Goal: Task Accomplishment & Management: Complete application form

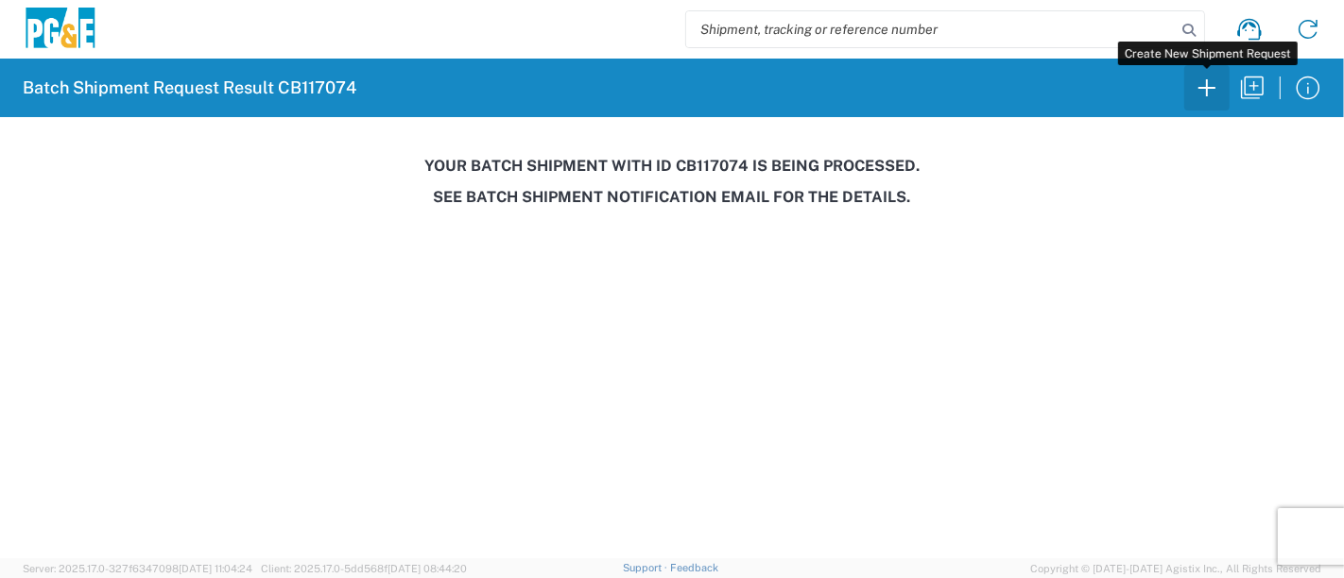
click at [1201, 81] on icon "button" at bounding box center [1206, 88] width 30 height 30
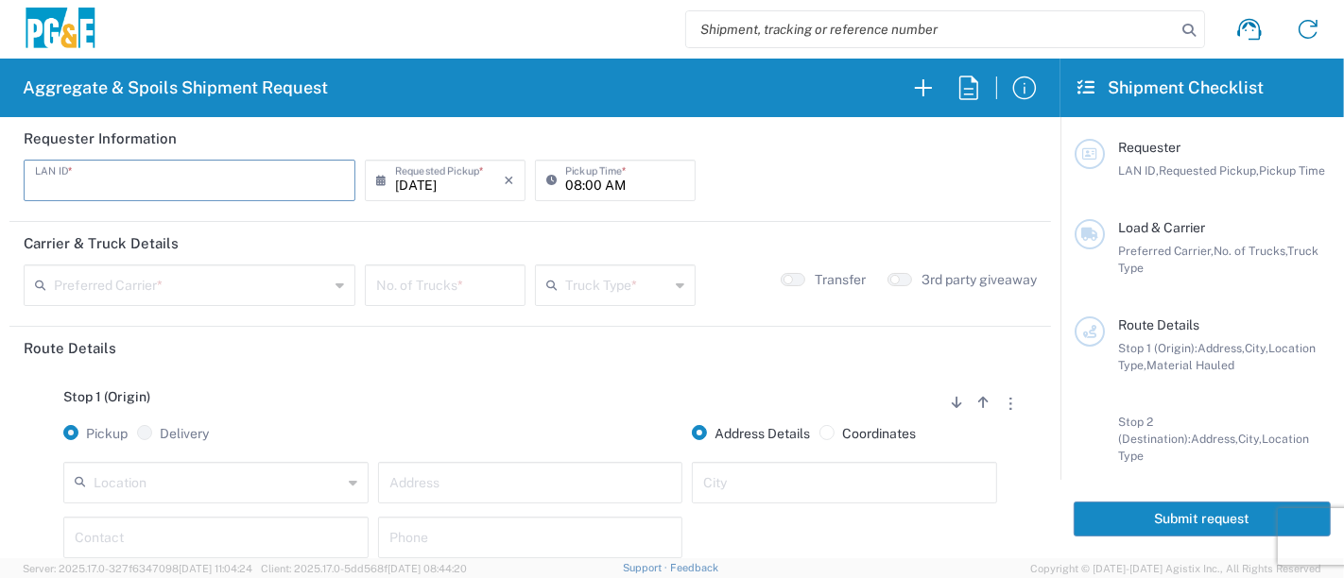
click at [51, 189] on input "text" at bounding box center [189, 179] width 309 height 33
type input "M2DS"
click at [565, 186] on input "08:00 AM" at bounding box center [624, 179] width 119 height 33
type input "05:00 AM"
click at [129, 283] on input "text" at bounding box center [191, 283] width 275 height 33
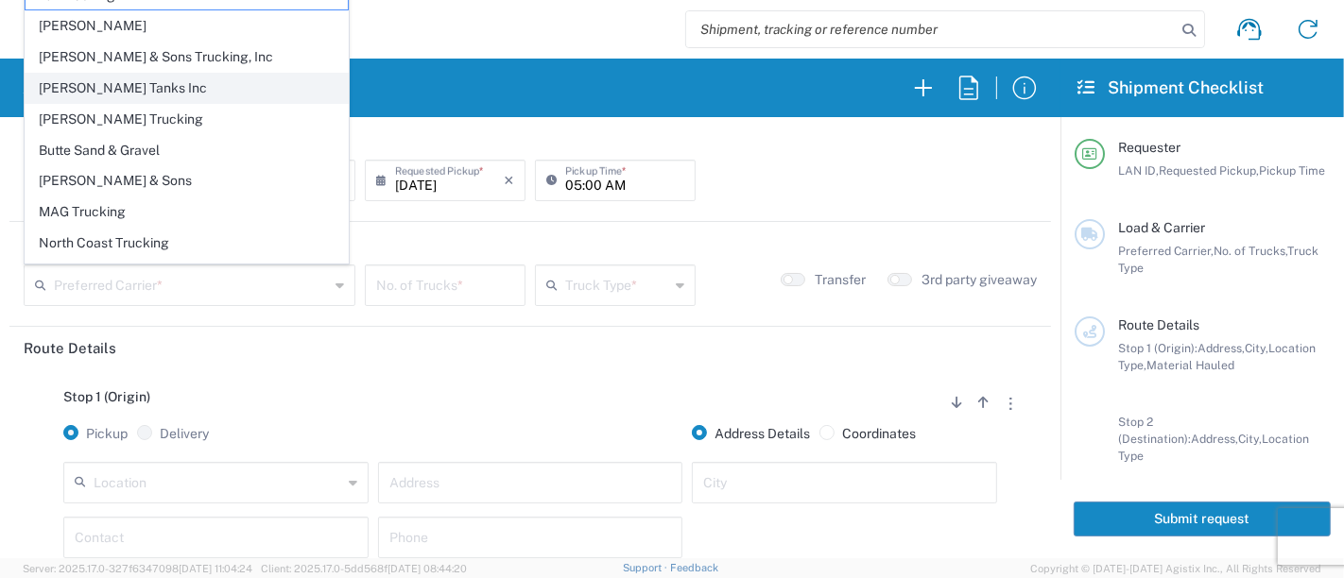
click at [149, 91] on span "[PERSON_NAME] Tanks Inc" at bounding box center [187, 88] width 322 height 29
type input "[PERSON_NAME] Tanks Inc"
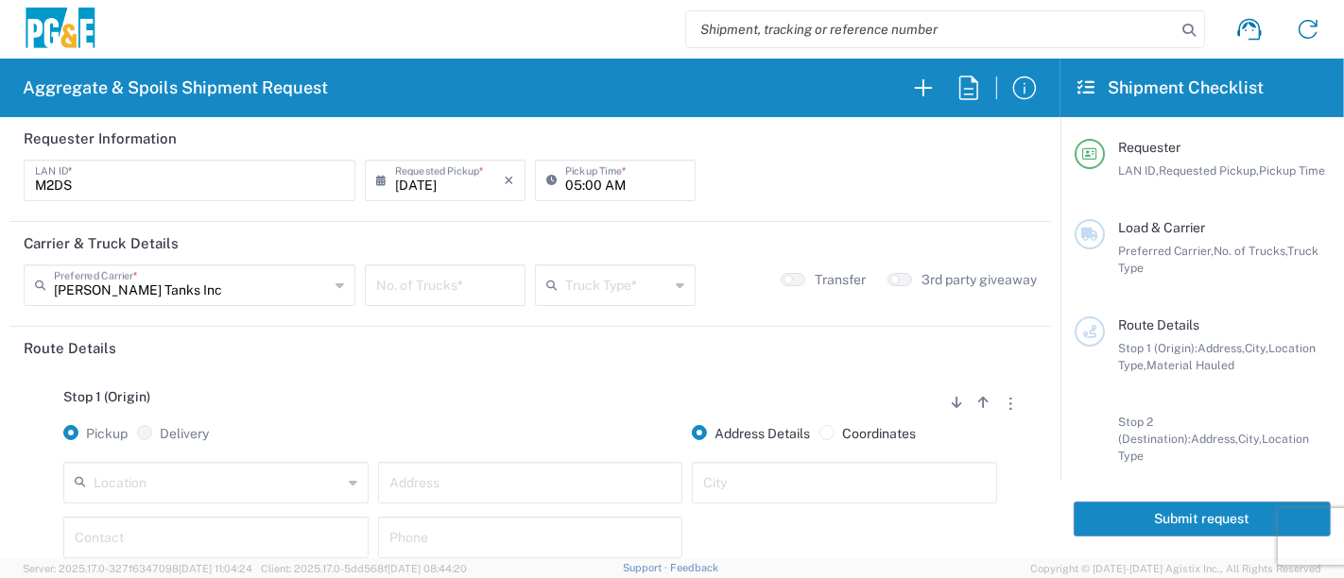
click at [501, 290] on input "number" at bounding box center [445, 283] width 138 height 33
type input "6"
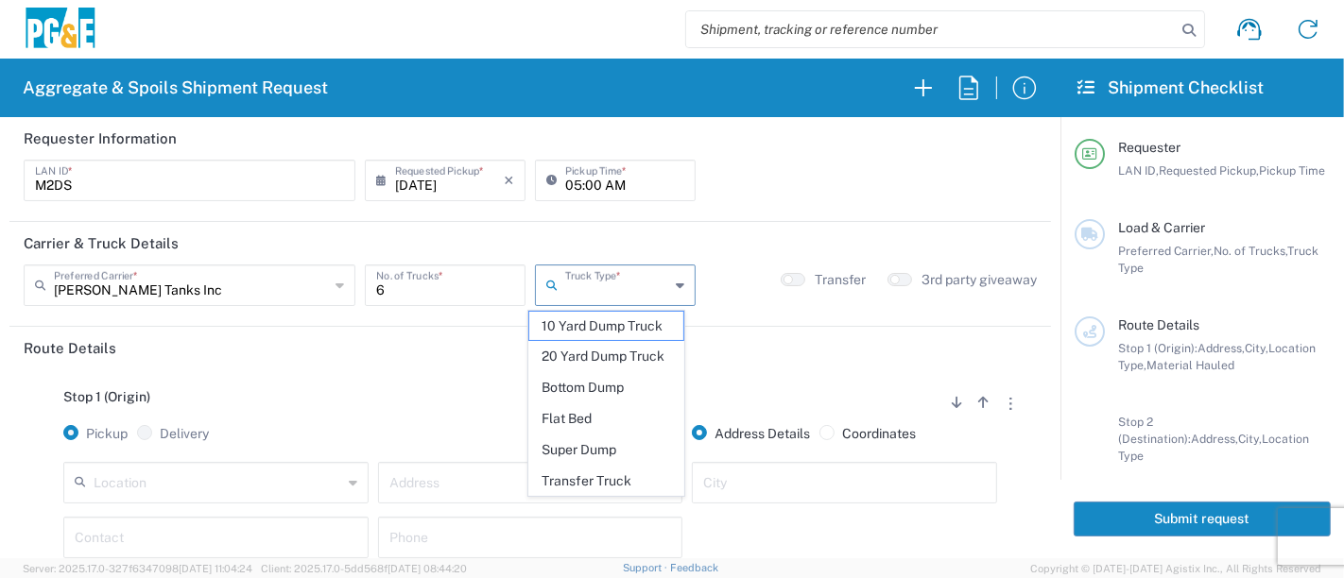
click at [632, 290] on input "text" at bounding box center [617, 283] width 104 height 33
click at [625, 350] on span "20 Yard Dump Truck" at bounding box center [606, 356] width 155 height 29
type input "20 Yard Dump Truck"
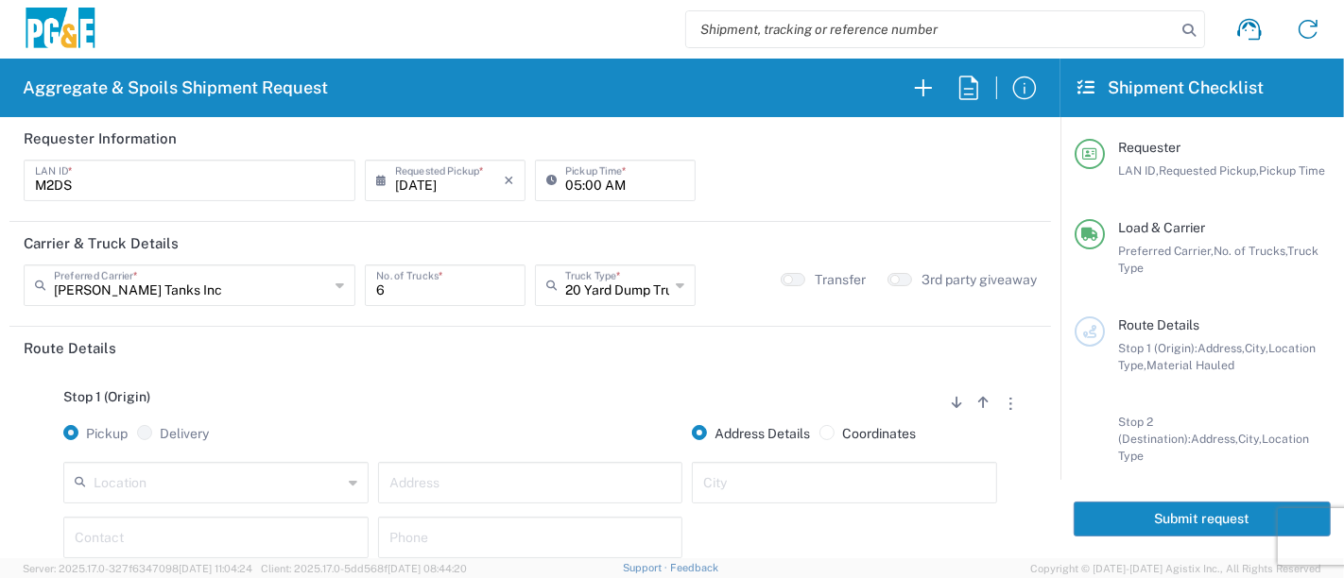
click at [782, 262] on header "Carrier & Truck Details" at bounding box center [529, 243] width 1041 height 43
click at [781, 279] on button "button" at bounding box center [792, 279] width 25 height 13
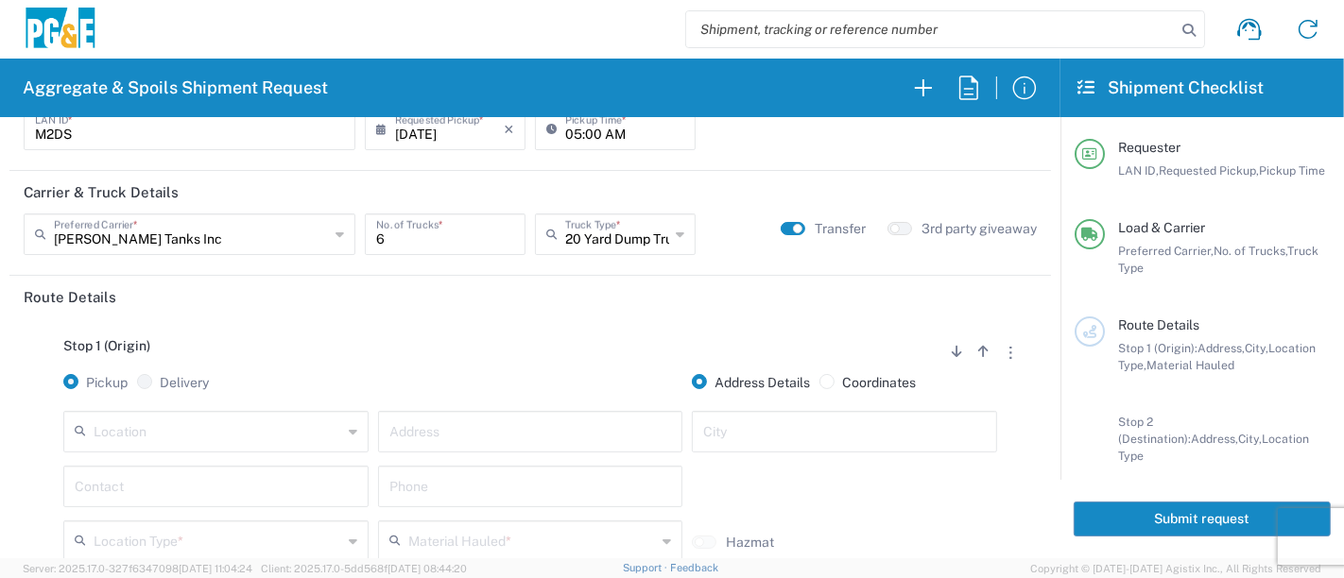
scroll to position [210, 0]
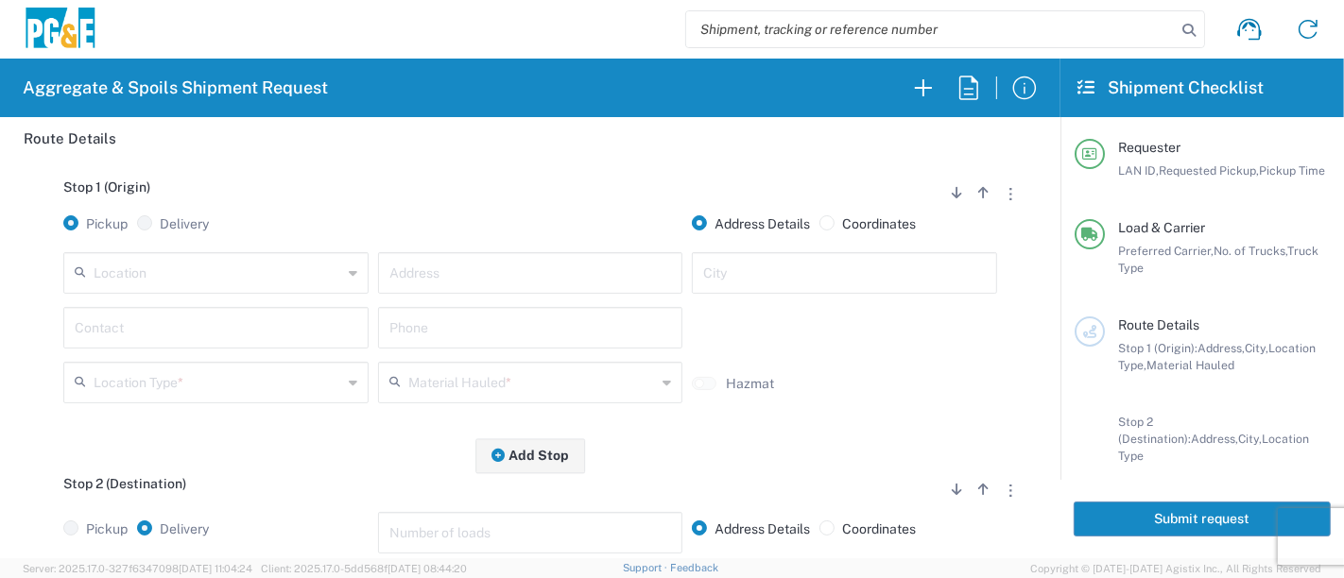
click at [254, 280] on input "text" at bounding box center [218, 271] width 248 height 33
click at [186, 306] on span "Monterey SC" at bounding box center [214, 314] width 296 height 29
type input "Monterey SC"
type input "[STREET_ADDRESS]"
type input "Monterey"
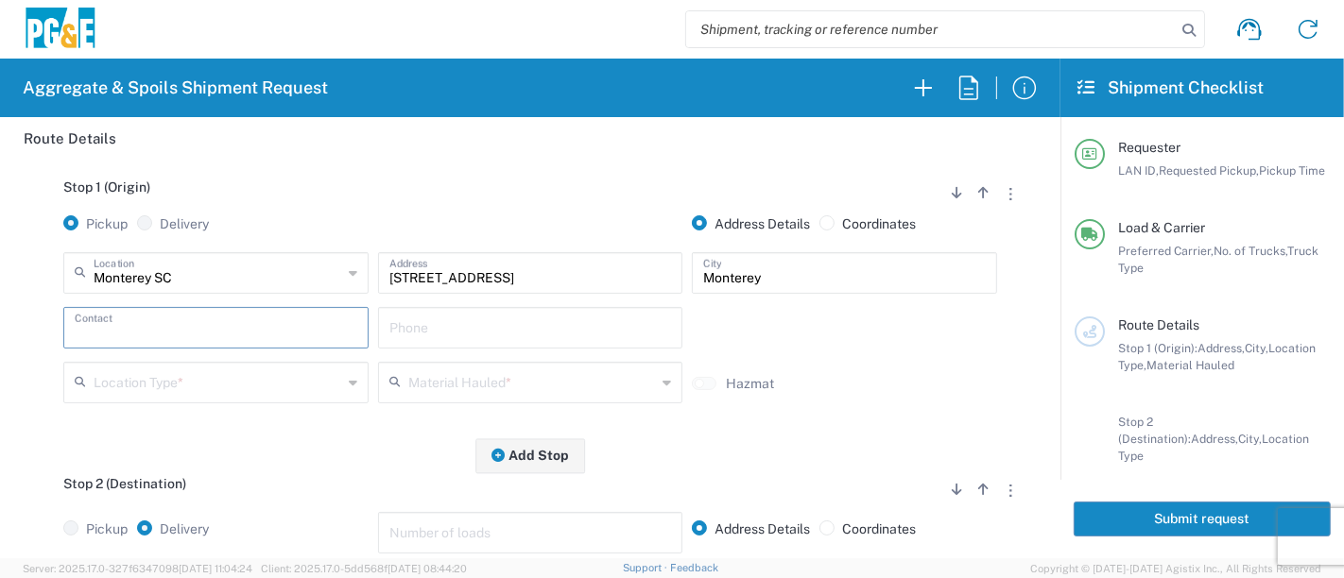
click at [180, 331] on input "text" at bounding box center [216, 326] width 283 height 33
type input "mont"
click at [184, 382] on input "text" at bounding box center [218, 381] width 248 height 33
click at [310, 329] on input "mont" at bounding box center [209, 326] width 269 height 33
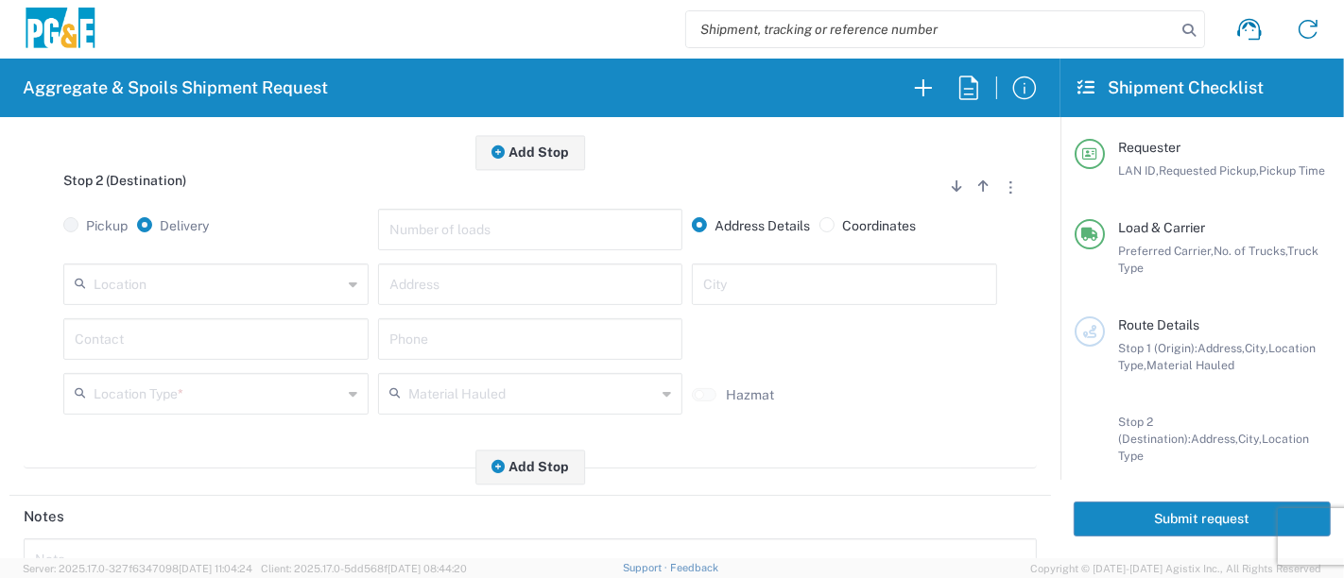
scroll to position [524, 0]
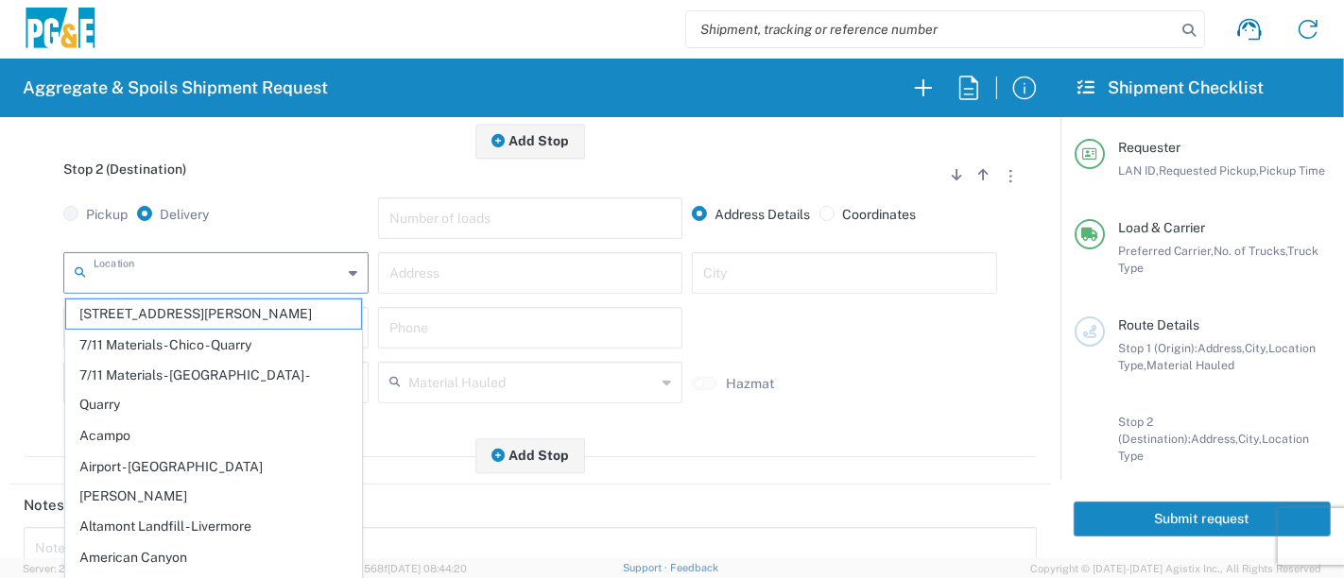
click at [327, 273] on input "text" at bounding box center [218, 271] width 248 height 33
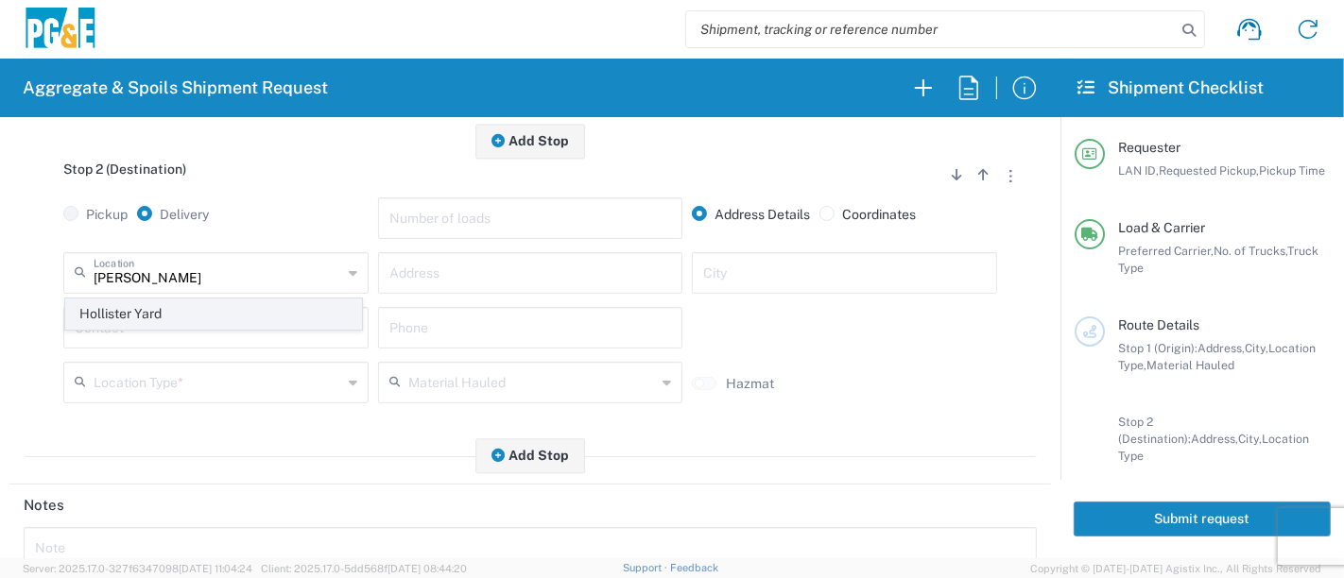
click at [237, 319] on span "Hollister Yard" at bounding box center [214, 314] width 296 height 29
type input "Hollister Yard"
type input "[STREET_ADDRESS]"
type input "Hollister"
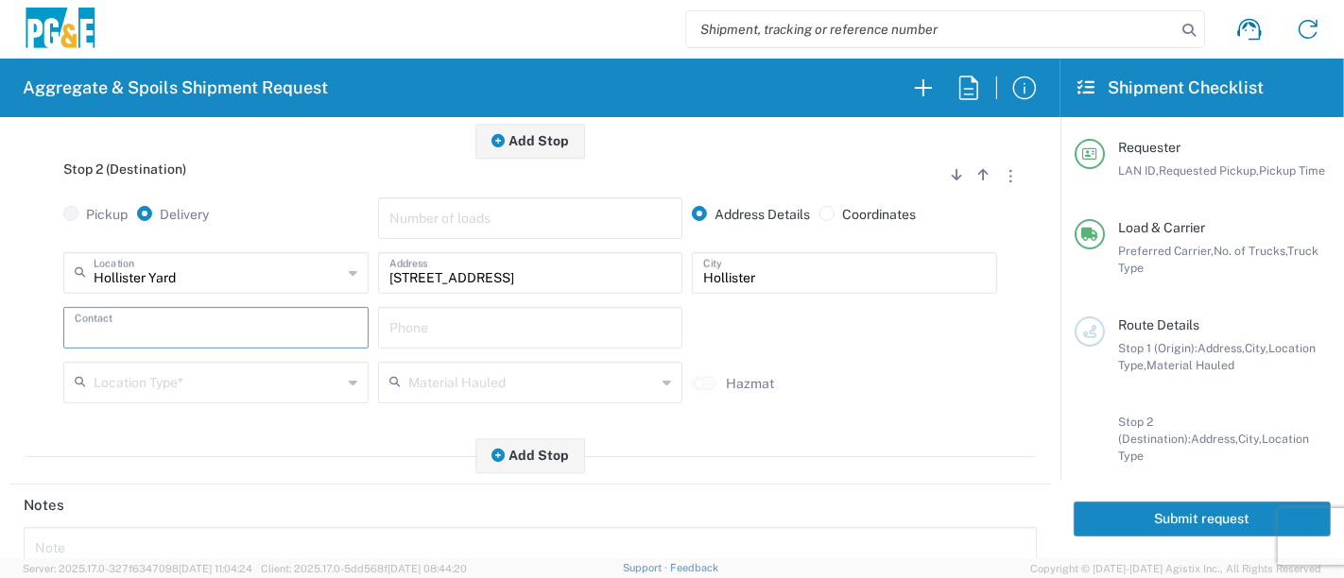
click at [254, 316] on input "text" at bounding box center [216, 326] width 283 height 33
type input "mont"
click at [248, 386] on input "text" at bounding box center [218, 381] width 248 height 33
click at [250, 382] on input "text" at bounding box center [218, 381] width 248 height 33
click at [283, 333] on input "mont" at bounding box center [209, 326] width 269 height 33
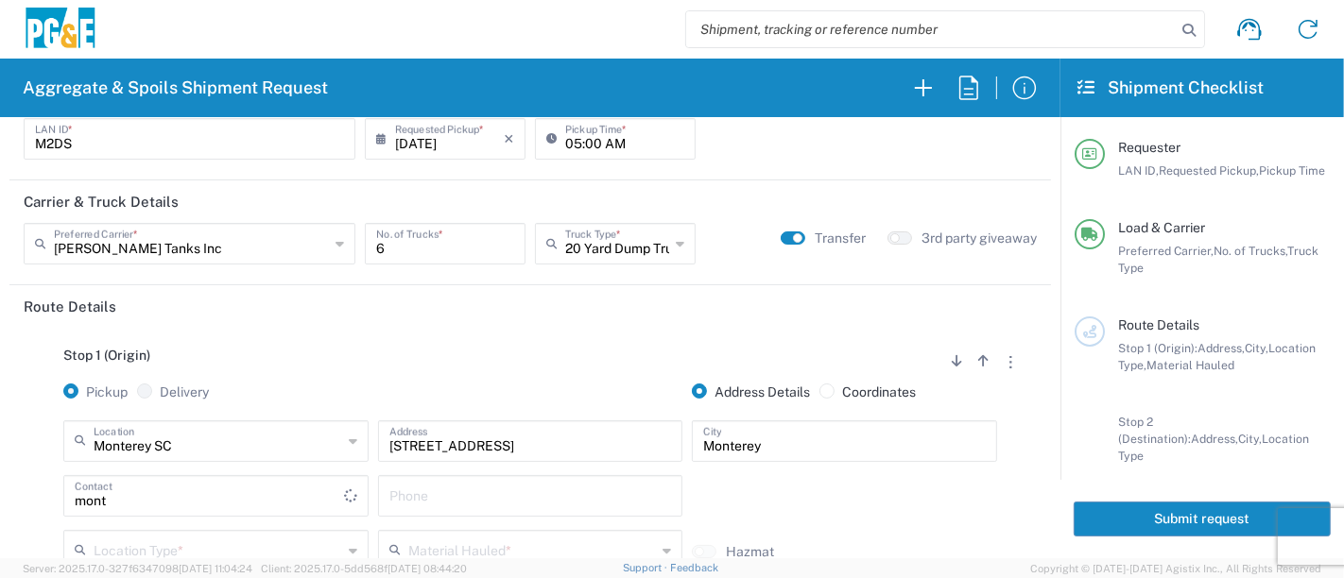
scroll to position [0, 0]
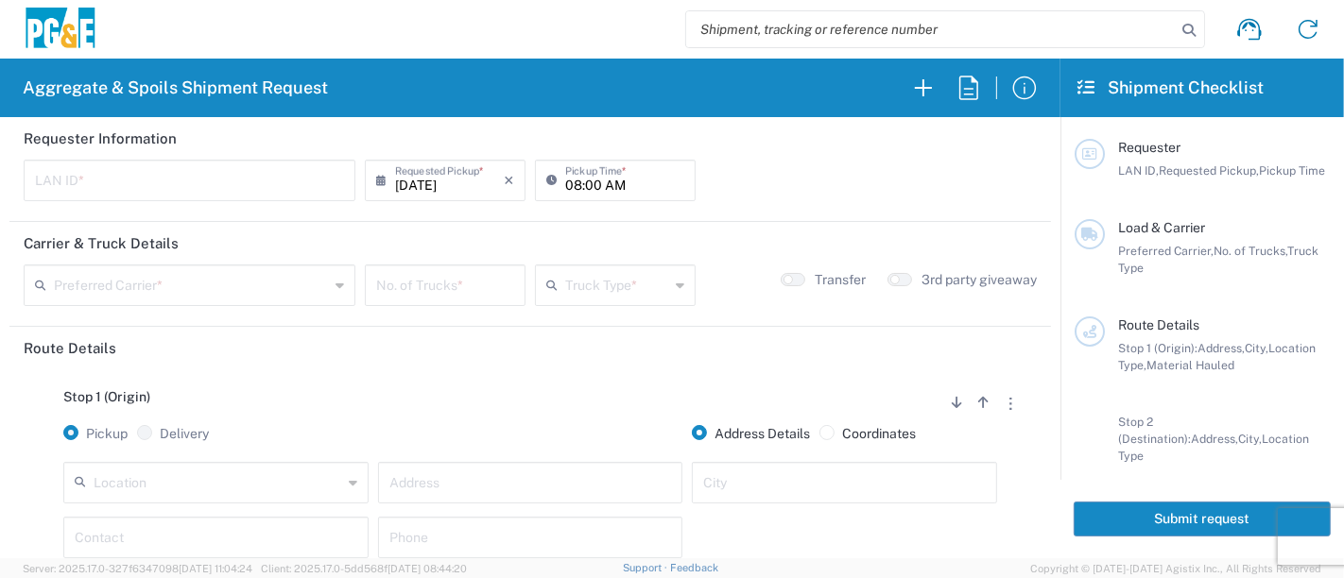
click at [234, 167] on input "text" at bounding box center [189, 179] width 309 height 33
type input "M2DS"
click at [565, 184] on input "08:00 AM" at bounding box center [624, 179] width 119 height 33
type input "05:00 AM"
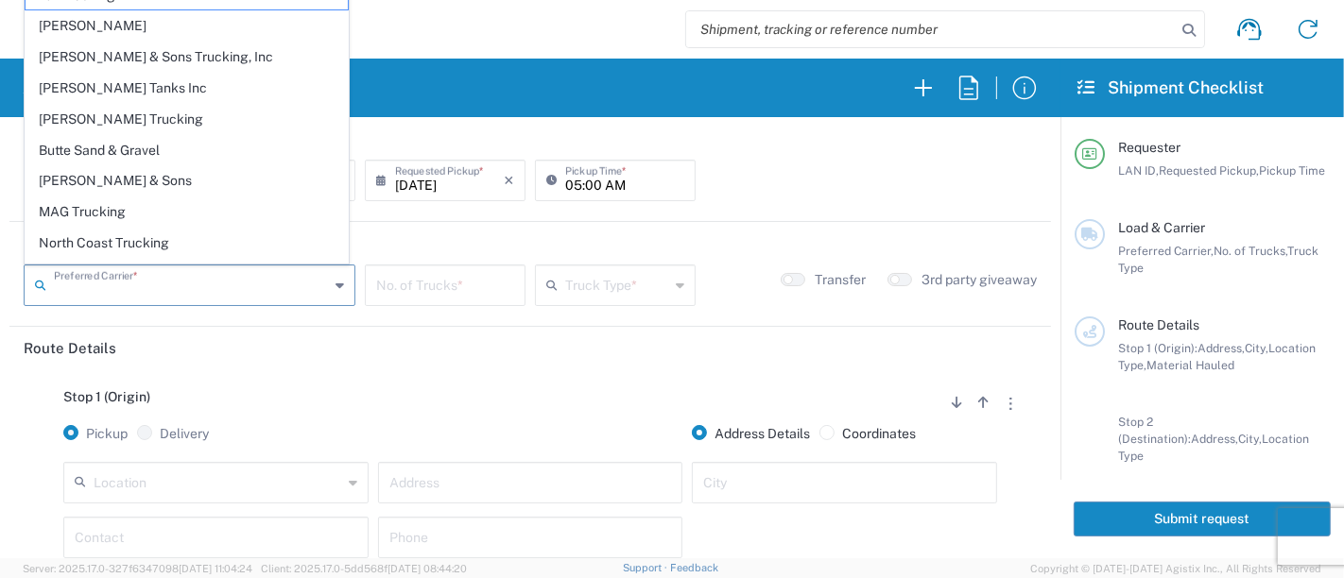
click at [243, 279] on input "text" at bounding box center [191, 283] width 275 height 33
click at [124, 90] on span "[PERSON_NAME] Tanks Inc" at bounding box center [187, 88] width 322 height 29
type input "[PERSON_NAME] Tanks Inc"
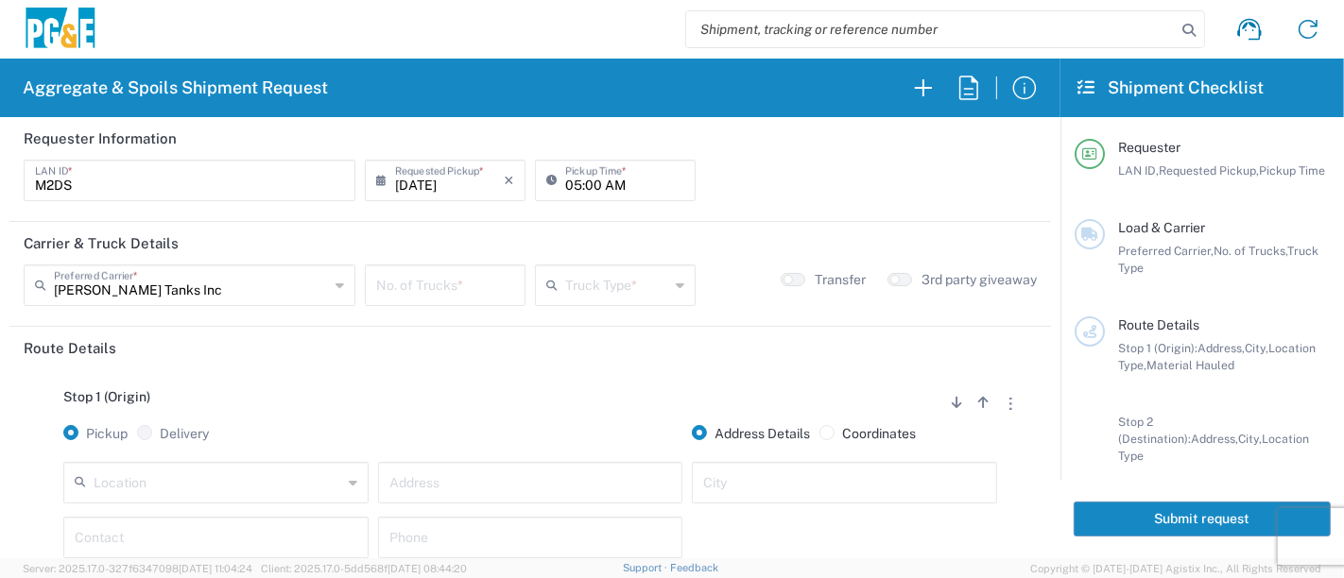
click at [423, 284] on input "number" at bounding box center [445, 283] width 138 height 33
type input "5"
click at [588, 284] on input "text" at bounding box center [617, 283] width 104 height 33
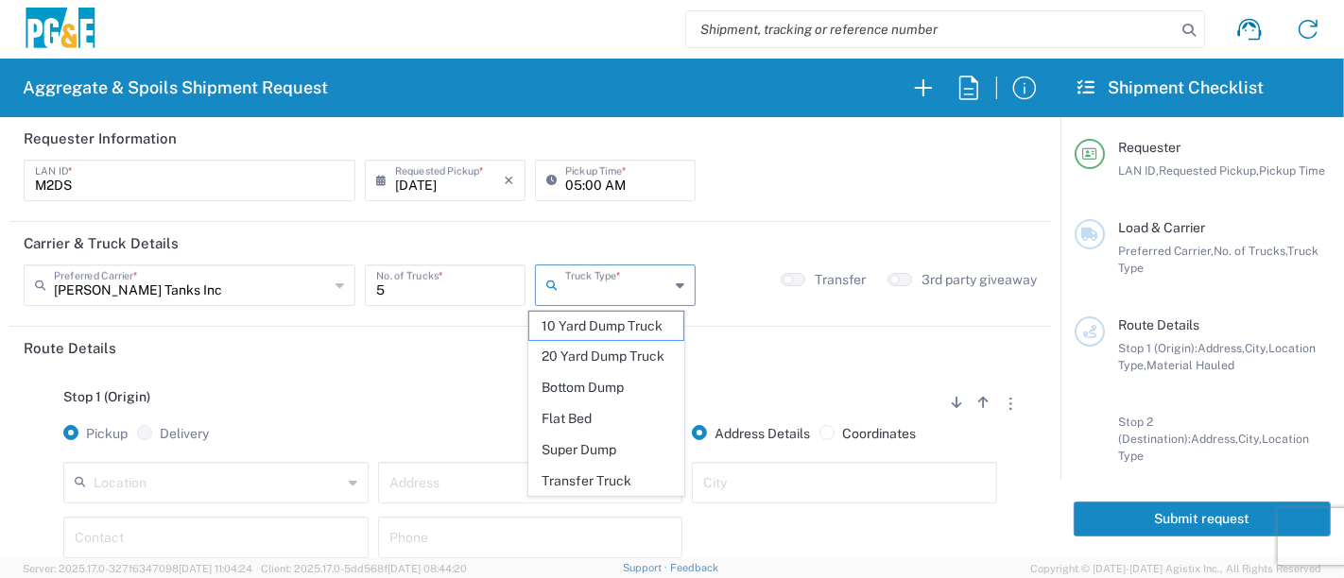
drag, startPoint x: 615, startPoint y: 352, endPoint x: 591, endPoint y: 364, distance: 27.1
click at [615, 351] on span "20 Yard Dump Truck" at bounding box center [606, 356] width 155 height 29
type input "20 Yard Dump Truck"
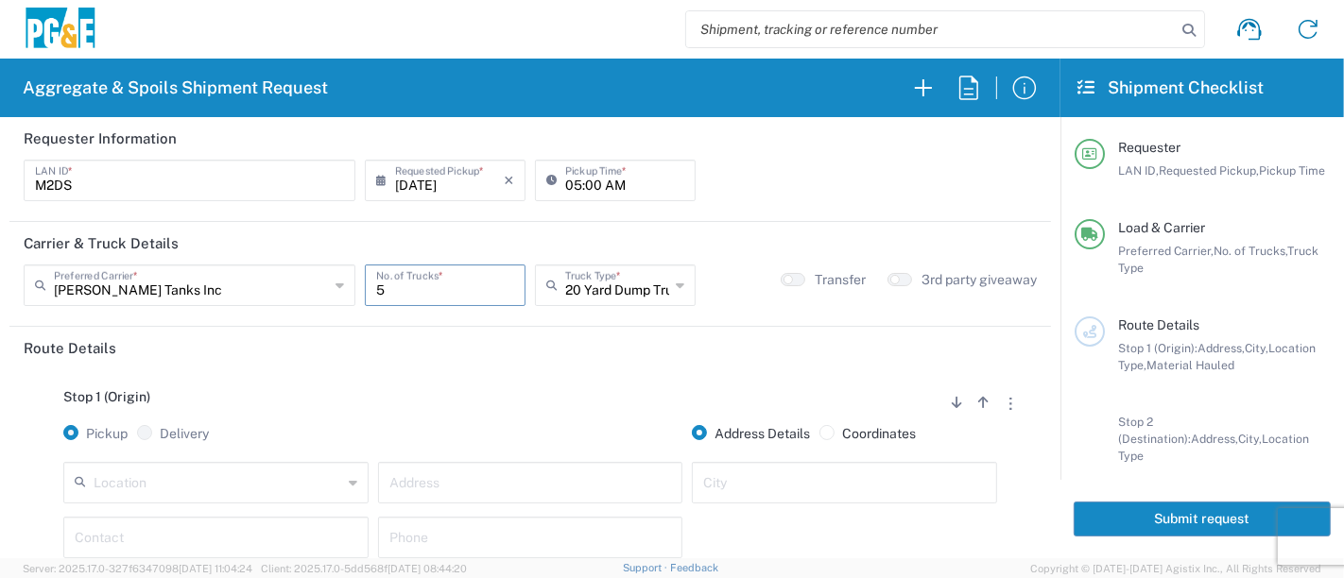
drag, startPoint x: 383, startPoint y: 297, endPoint x: 321, endPoint y: 281, distance: 63.5
click at [321, 281] on div "Bradley Tanks Inc Preferred Carrier * 101 Trucking Allyn Goodall Bowman & Sons …" at bounding box center [530, 292] width 1022 height 55
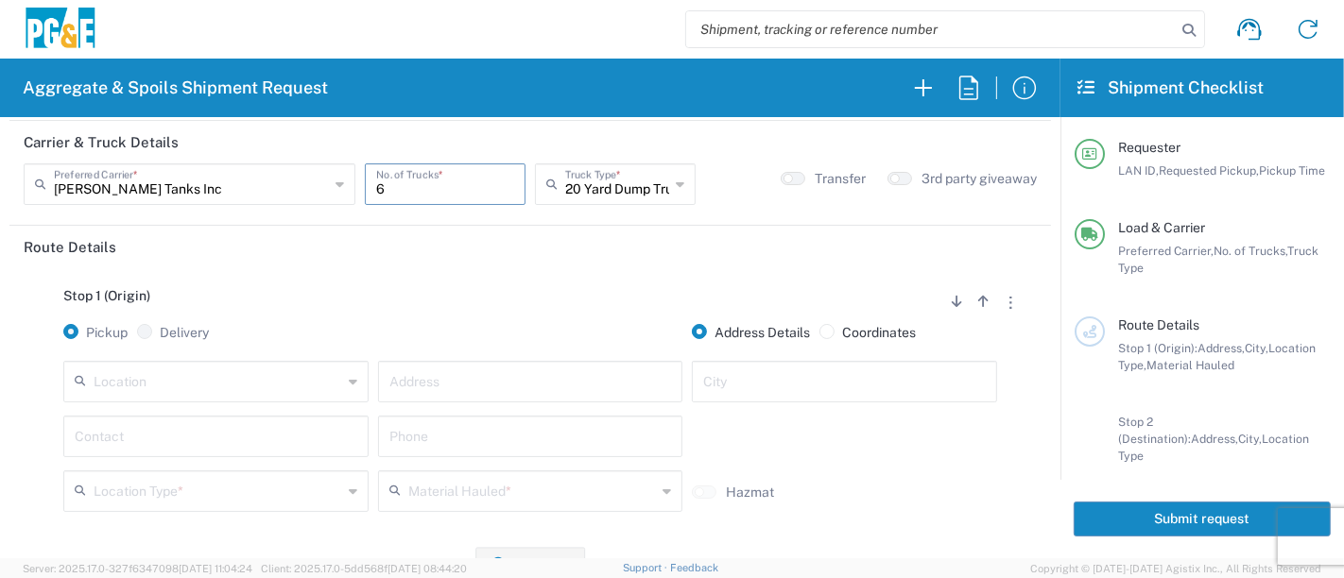
scroll to position [210, 0]
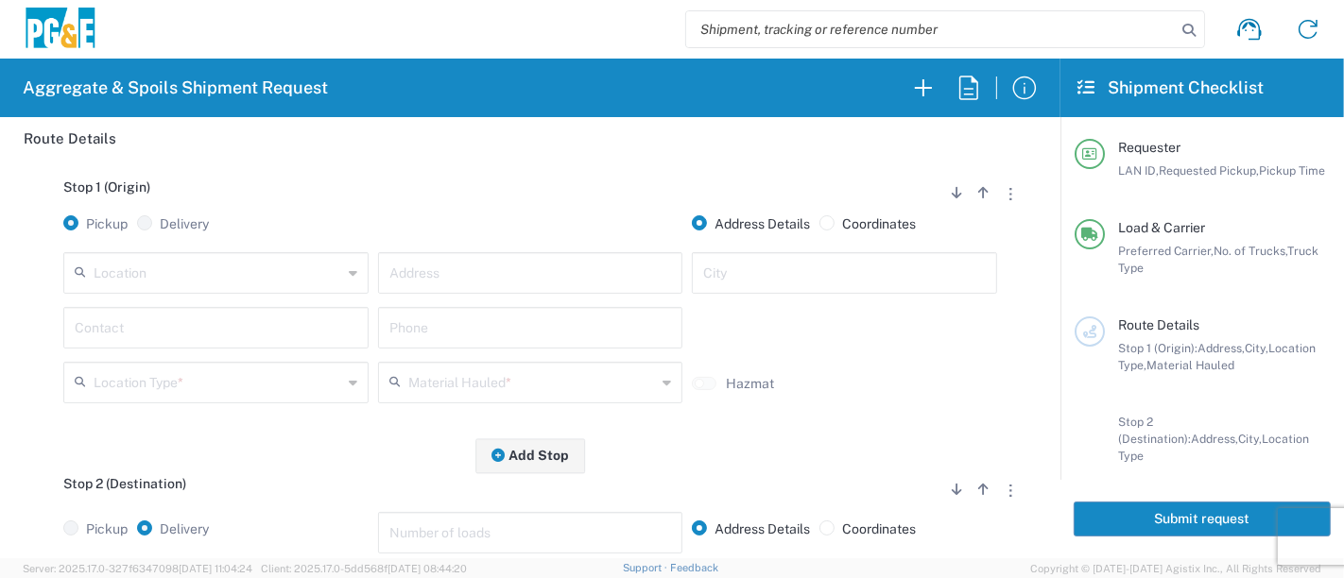
type input "6"
click at [310, 250] on div "Pickup Delivery" at bounding box center [216, 233] width 315 height 37
click at [295, 294] on div "Location 17300 East Jahant Rd - Quarry 7/11 Materials - Chico - Quarry 7/11 Mat…" at bounding box center [216, 279] width 315 height 55
click at [295, 268] on input "text" at bounding box center [218, 271] width 248 height 33
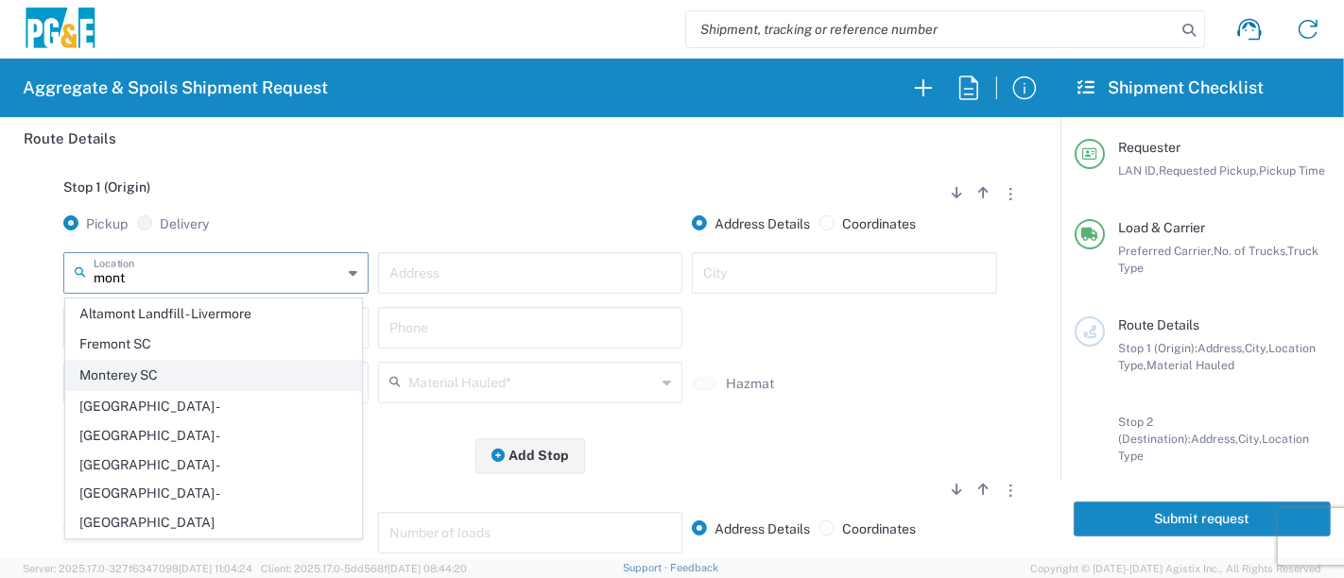
click at [208, 380] on span "Monterey SC" at bounding box center [214, 375] width 296 height 29
type input "Monterey SC"
type input "[STREET_ADDRESS]"
type input "Monterey"
type input "Business No Loading Dock"
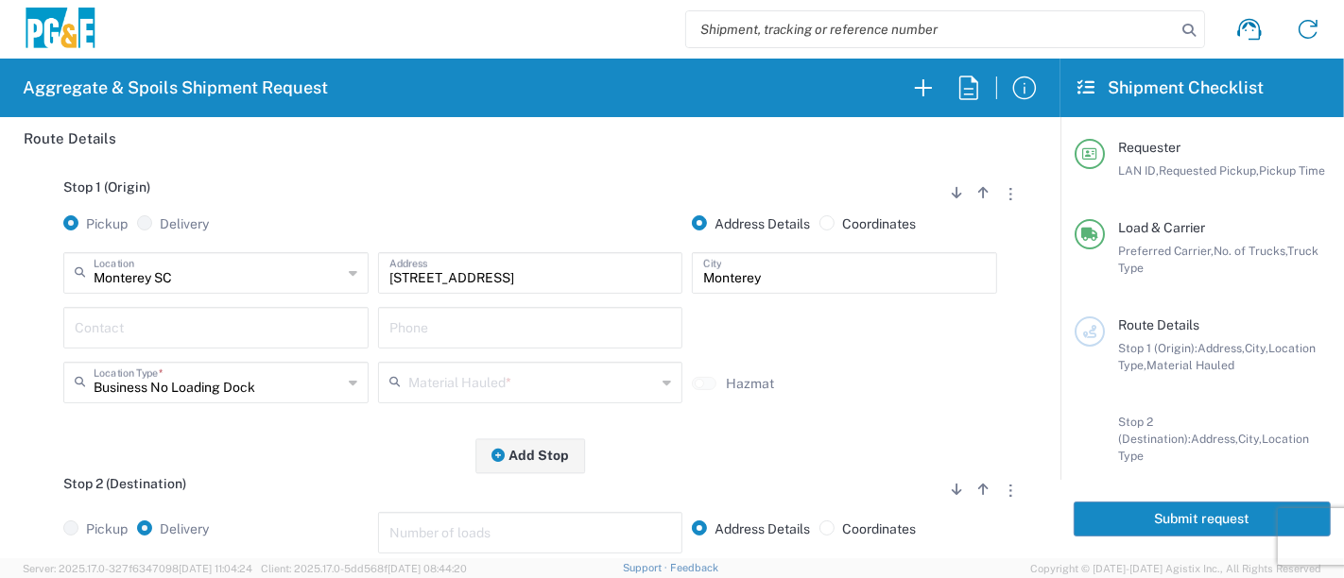
click at [202, 329] on input "text" at bounding box center [216, 326] width 283 height 33
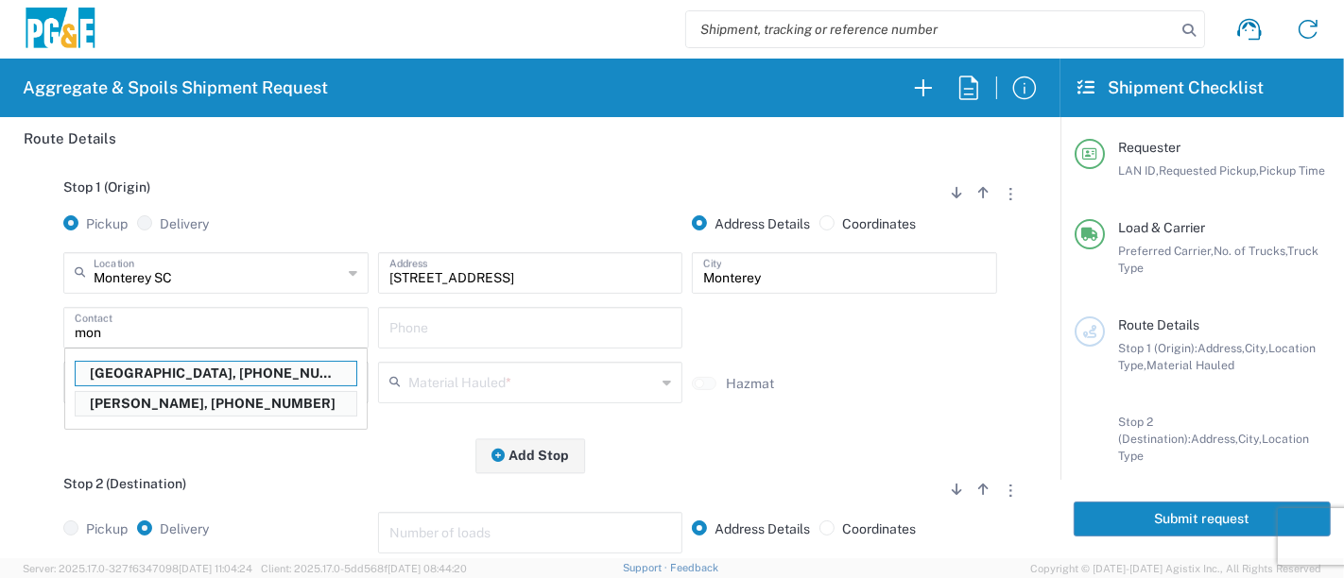
drag, startPoint x: 180, startPoint y: 398, endPoint x: 225, endPoint y: 398, distance: 44.4
click at [180, 399] on p "Monty Dupire, 925-584-6126" at bounding box center [216, 404] width 281 height 24
type input "Monty Dupire"
type input "925-584-6126"
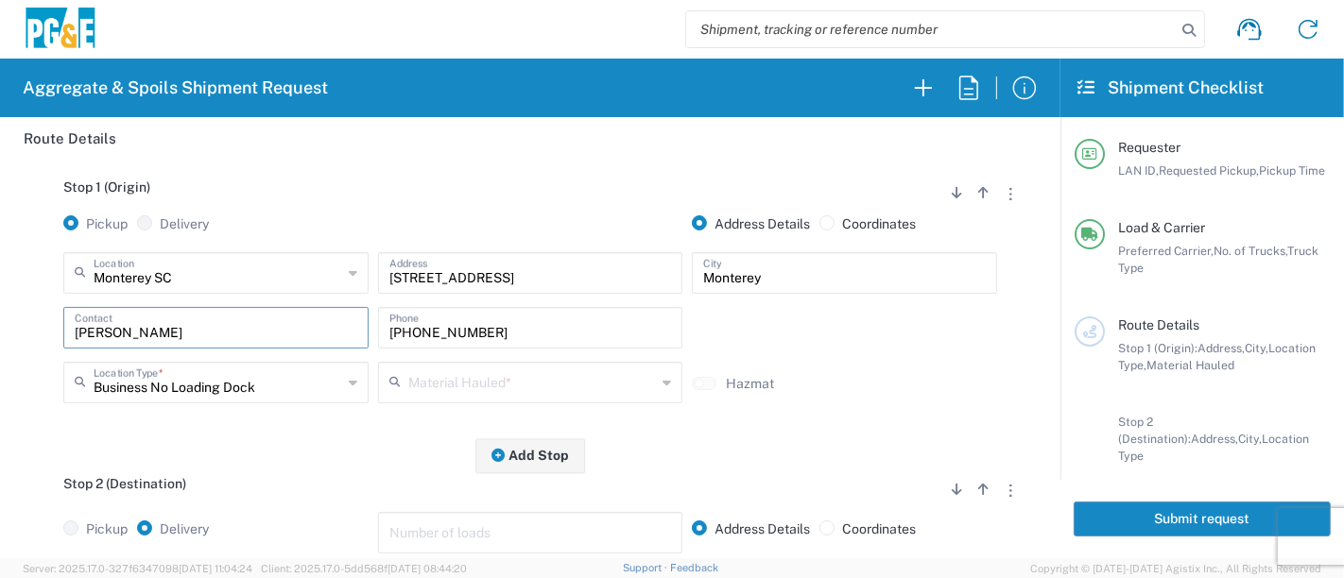
click at [475, 389] on input "text" at bounding box center [532, 381] width 248 height 33
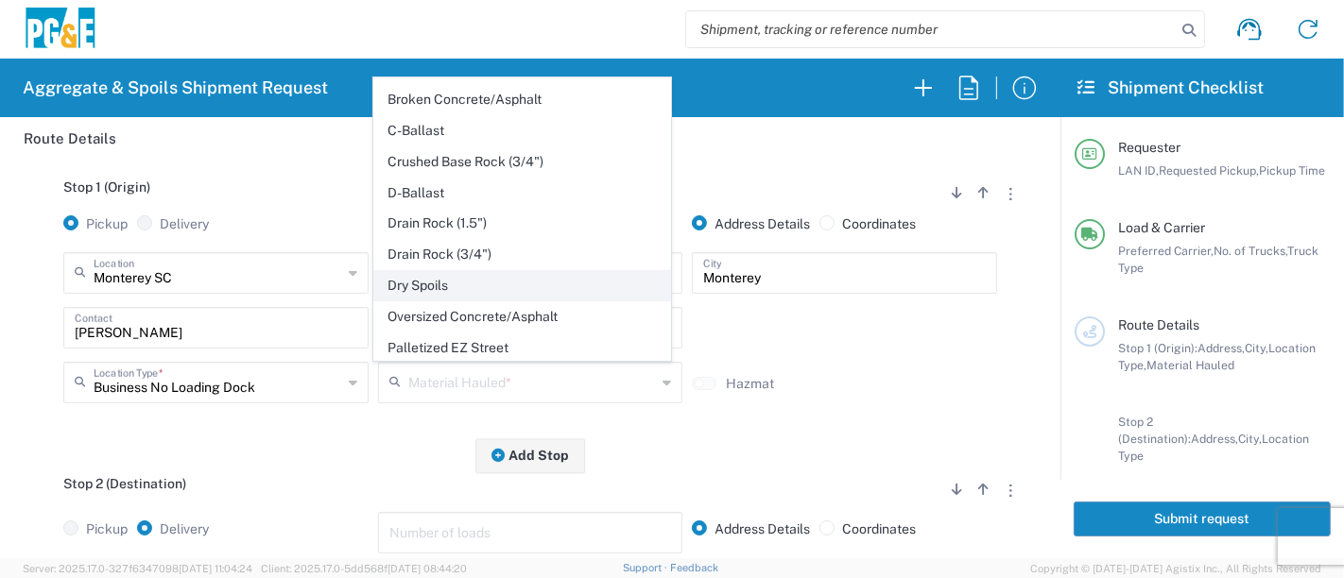
click at [435, 283] on span "Dry Spoils" at bounding box center [522, 285] width 296 height 29
type input "Dry Spoils"
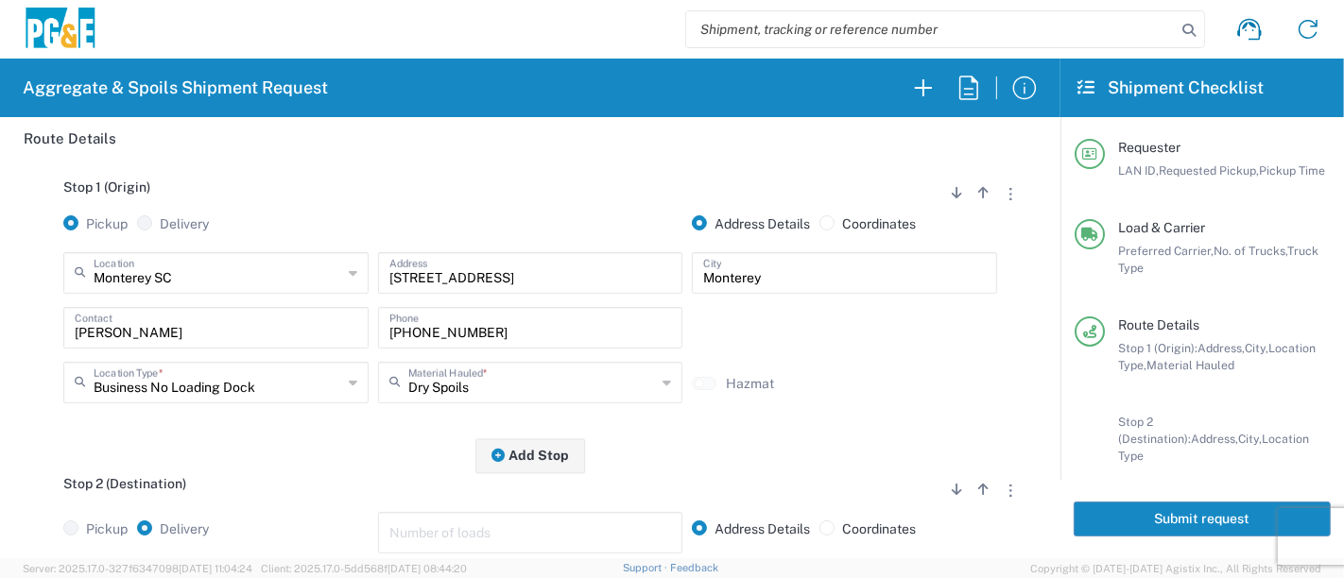
scroll to position [420, 0]
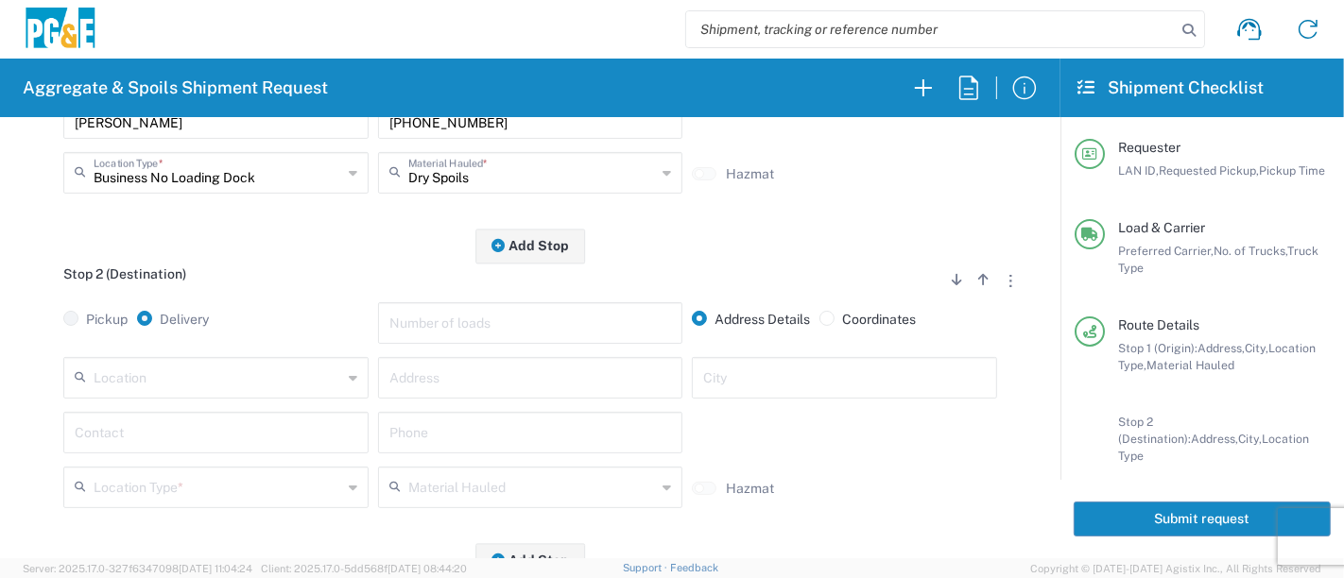
click at [229, 368] on input "text" at bounding box center [218, 376] width 248 height 33
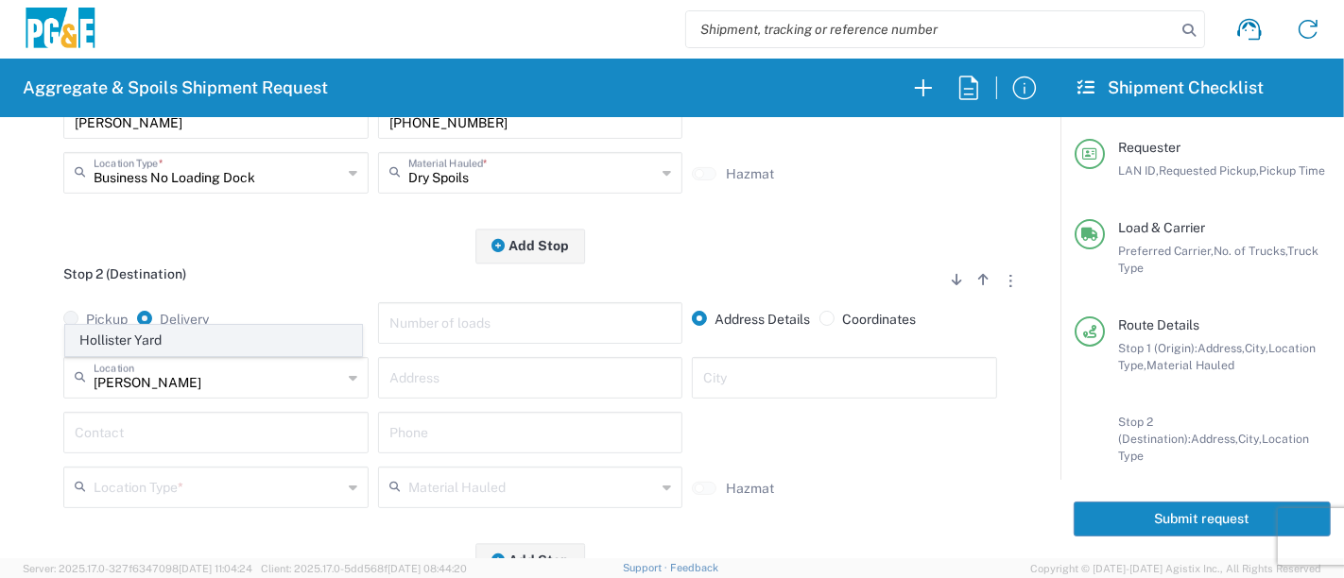
click at [228, 339] on span "Hollister Yard" at bounding box center [214, 340] width 296 height 29
type input "Hollister Yard"
type input "[STREET_ADDRESS]"
type input "Hollister"
type input "Business No Loading Dock"
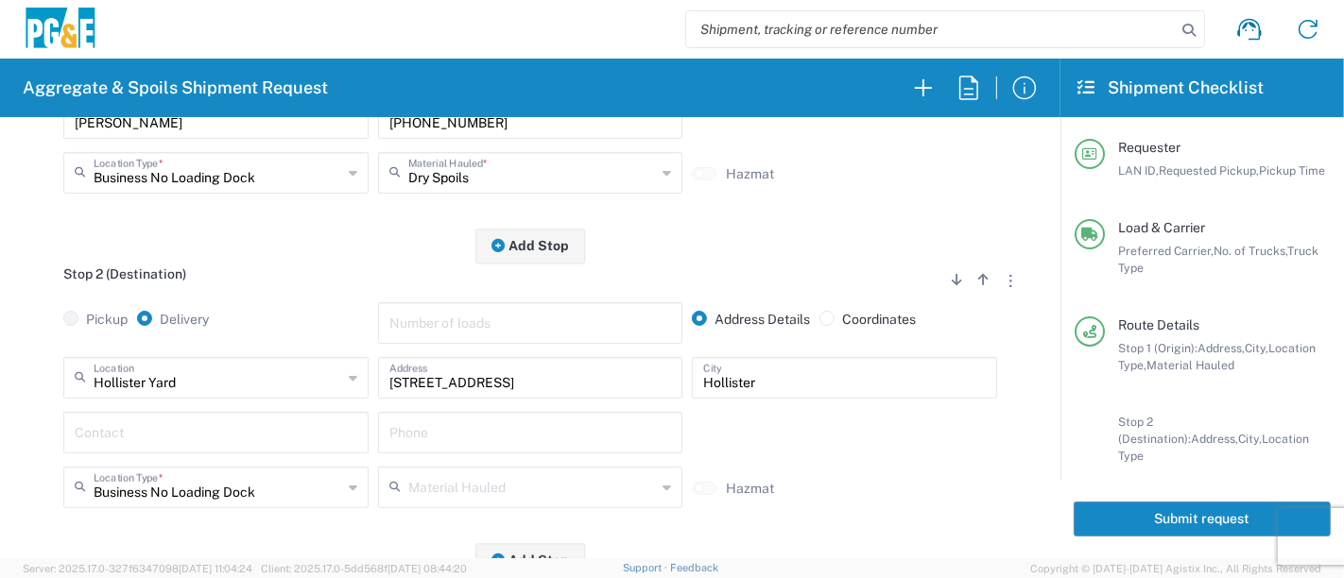
click at [144, 424] on input "text" at bounding box center [216, 431] width 283 height 33
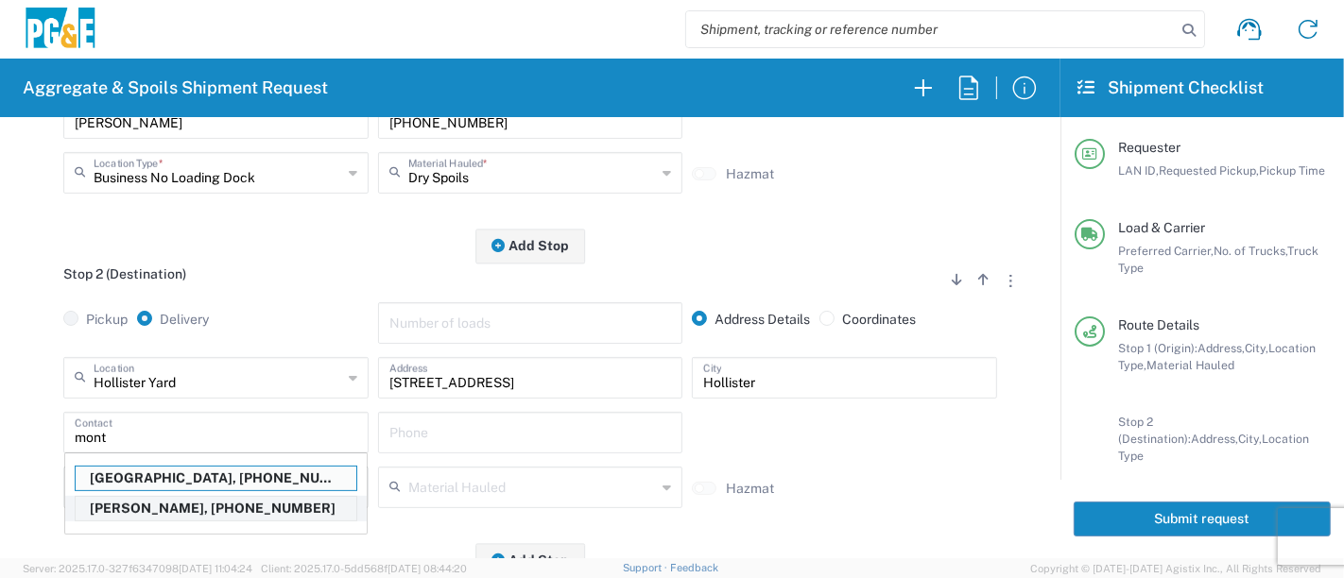
click at [191, 510] on p "Monty Dupire, 925-584-6126" at bounding box center [216, 509] width 281 height 24
type input "Monty Dupire"
type input "925-584-6126"
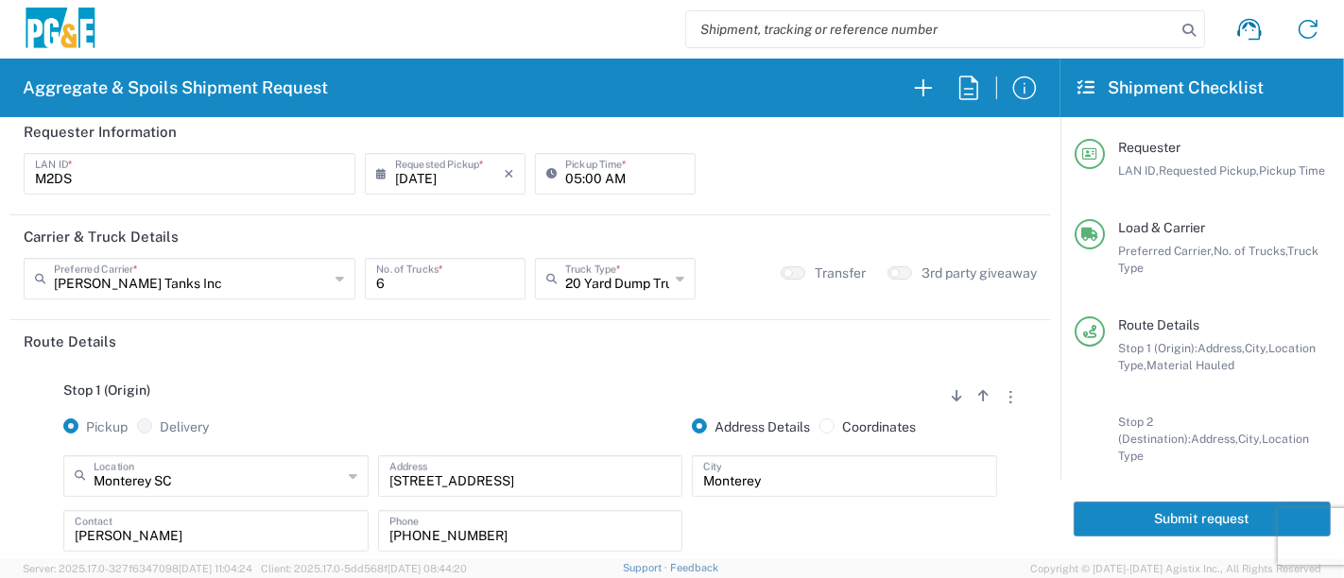
scroll to position [0, 0]
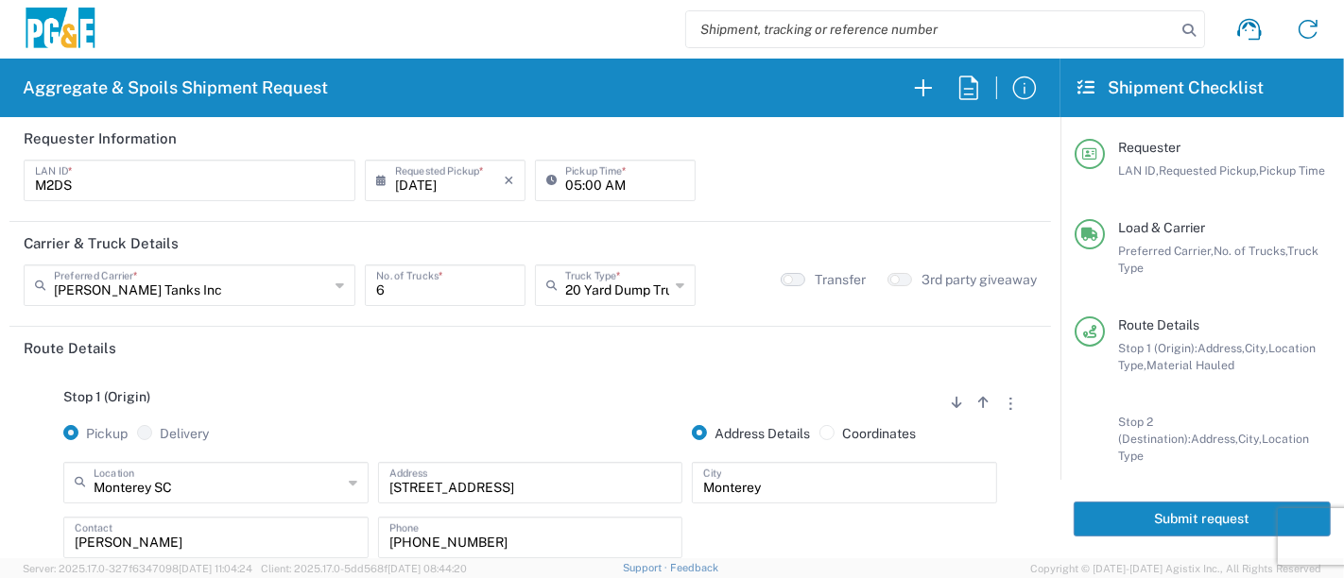
click at [785, 283] on button "button" at bounding box center [792, 279] width 25 height 13
click at [1149, 522] on button "Submit request" at bounding box center [1201, 519] width 257 height 35
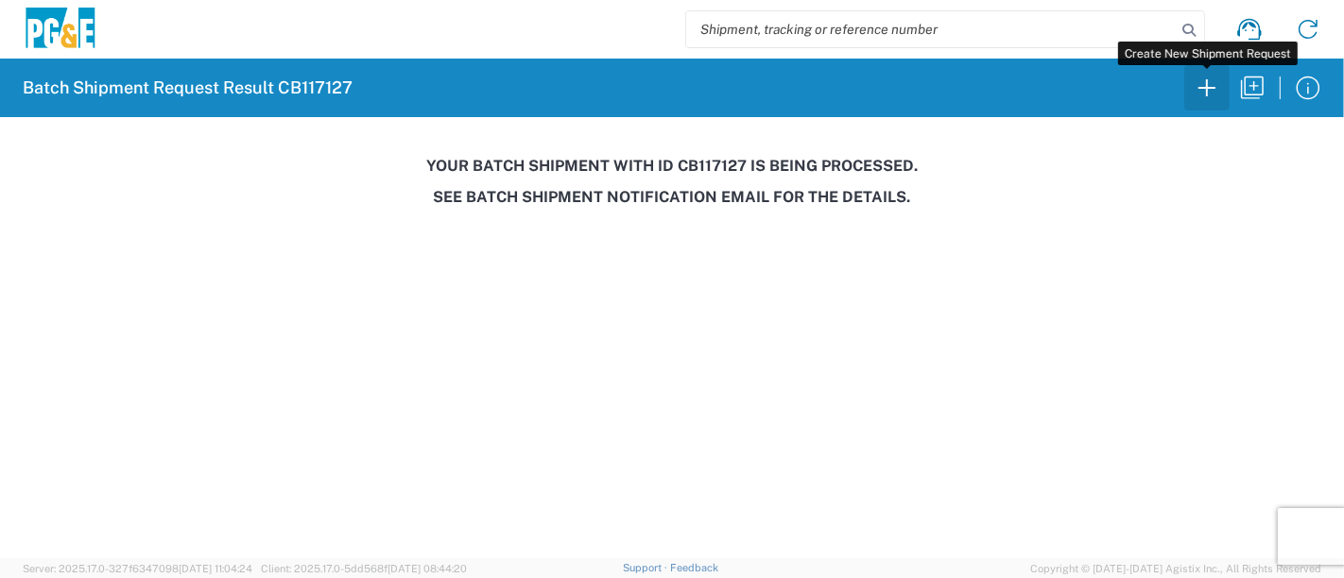
click at [1210, 87] on icon "button" at bounding box center [1206, 87] width 17 height 17
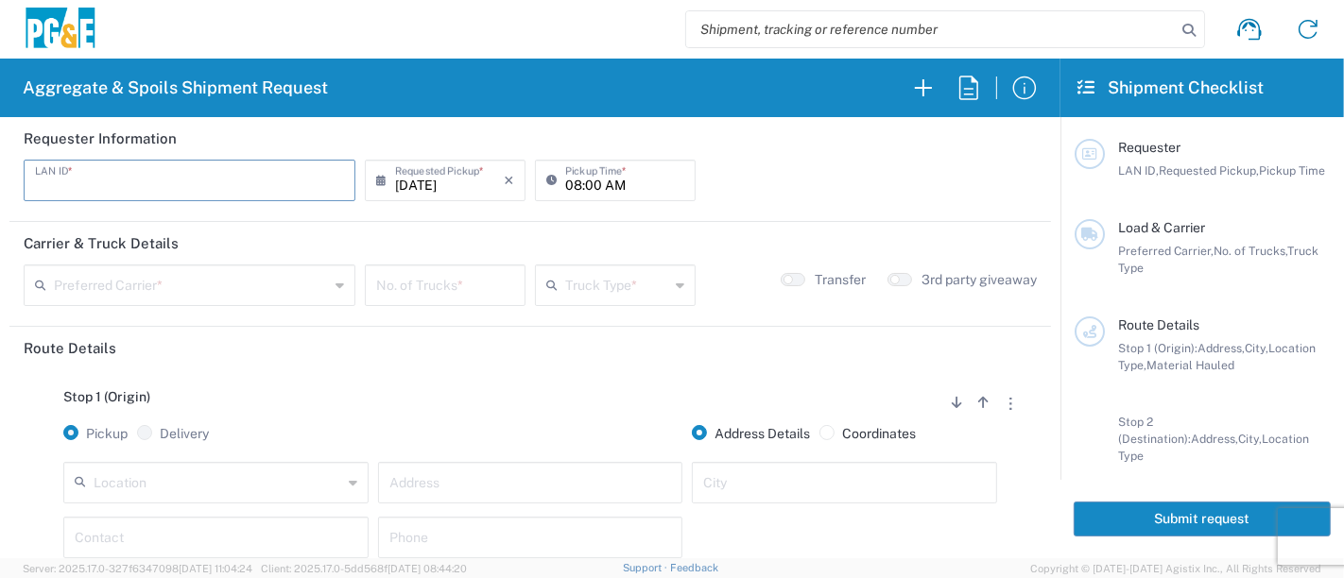
click at [226, 193] on input "text" at bounding box center [189, 179] width 309 height 33
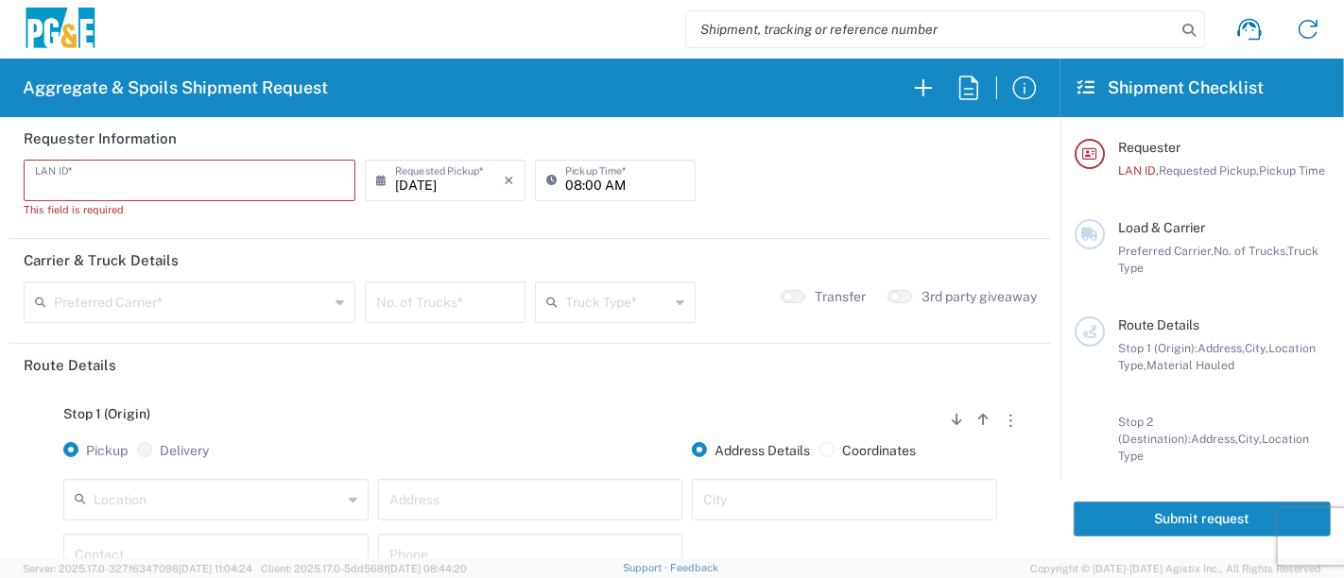
click at [244, 180] on input "text" at bounding box center [189, 179] width 309 height 33
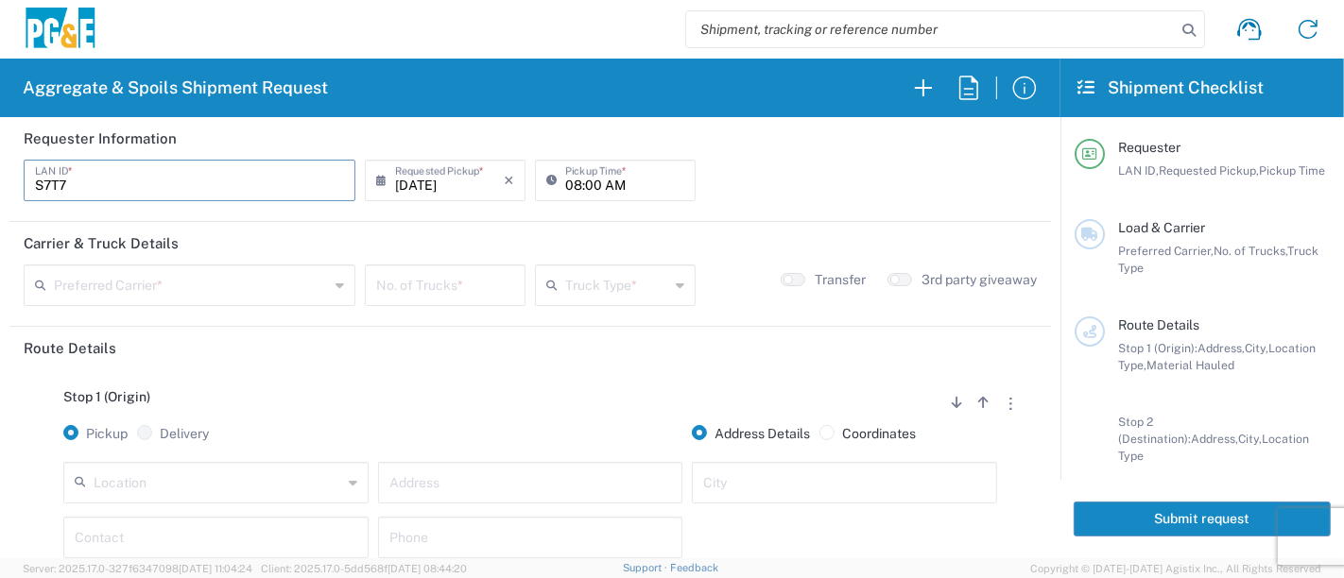
type input "S7T7"
click at [565, 187] on input "08:00 AM" at bounding box center [624, 179] width 119 height 33
type input "06:15 AM"
click at [134, 292] on input "text" at bounding box center [191, 283] width 275 height 33
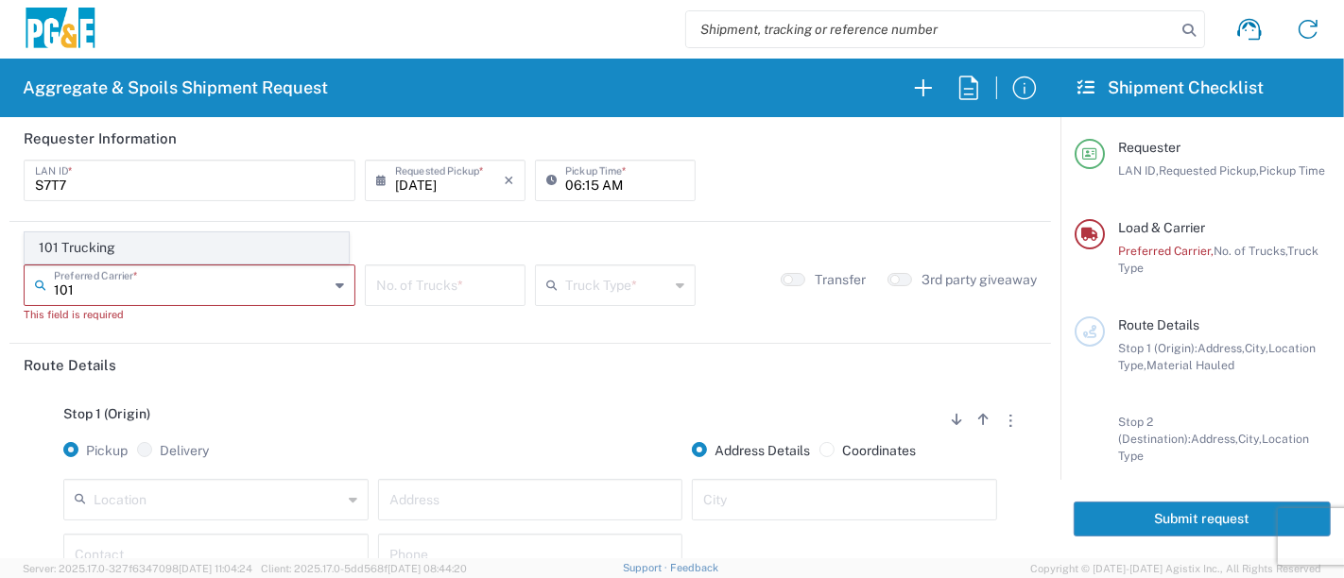
click at [120, 244] on span "101 Trucking" at bounding box center [187, 247] width 322 height 29
type input "101 Trucking"
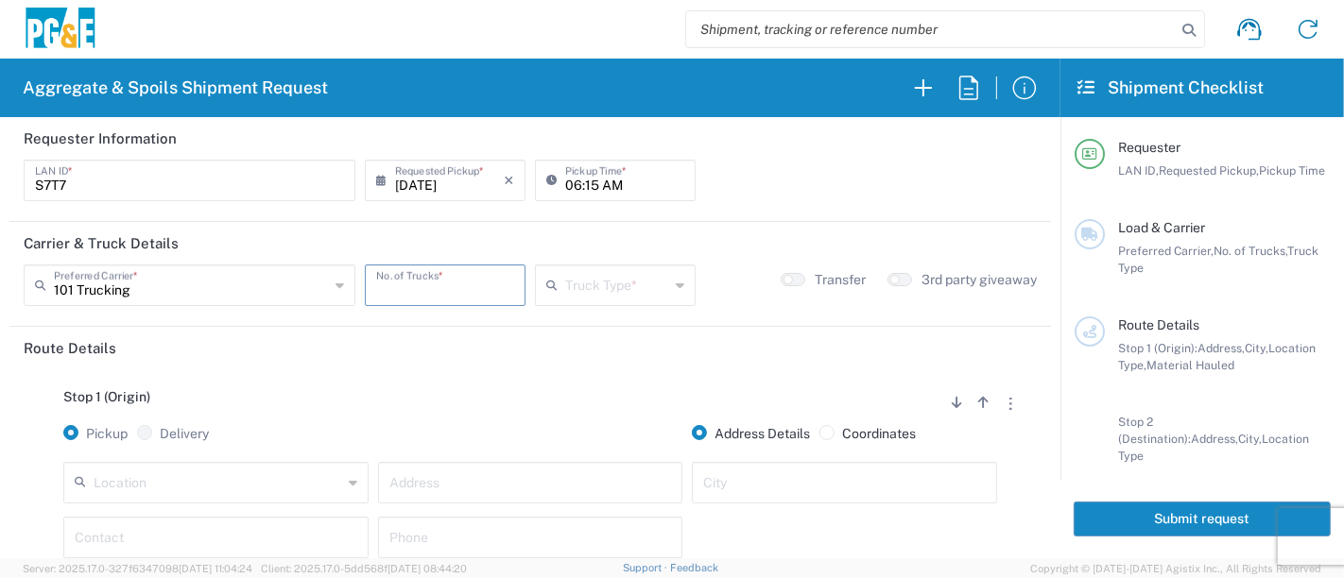
click at [402, 286] on input "number" at bounding box center [445, 283] width 138 height 33
type input "3"
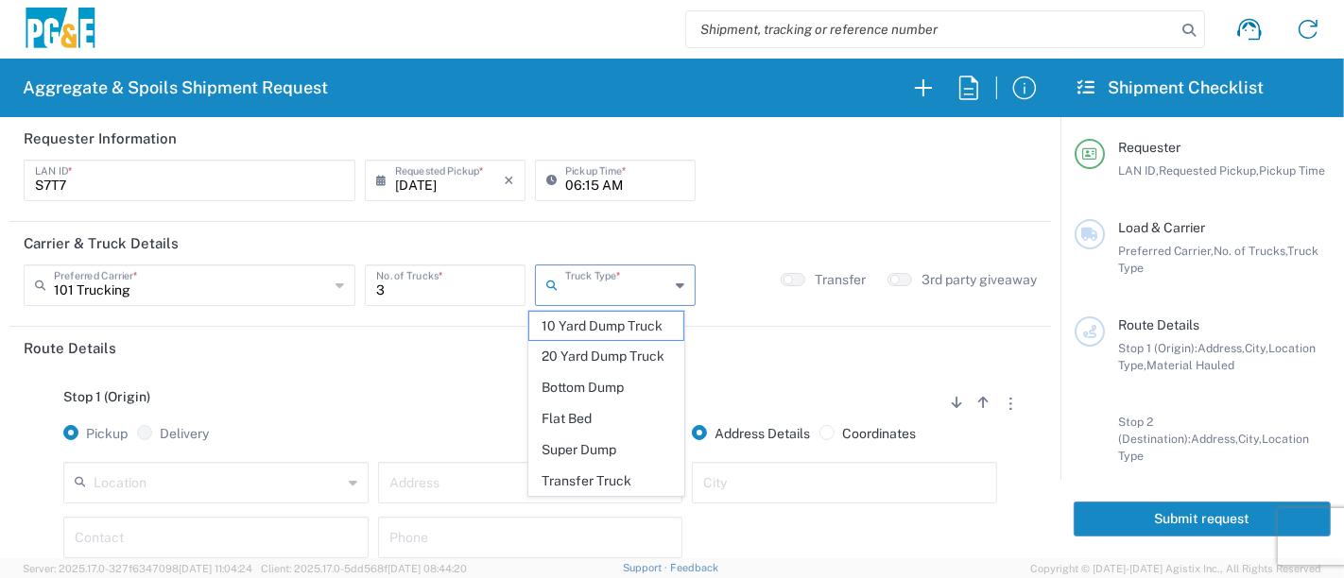
click at [606, 281] on input "text" at bounding box center [617, 283] width 104 height 33
click at [602, 444] on span "Super Dump" at bounding box center [606, 450] width 155 height 29
type input "Super Dump"
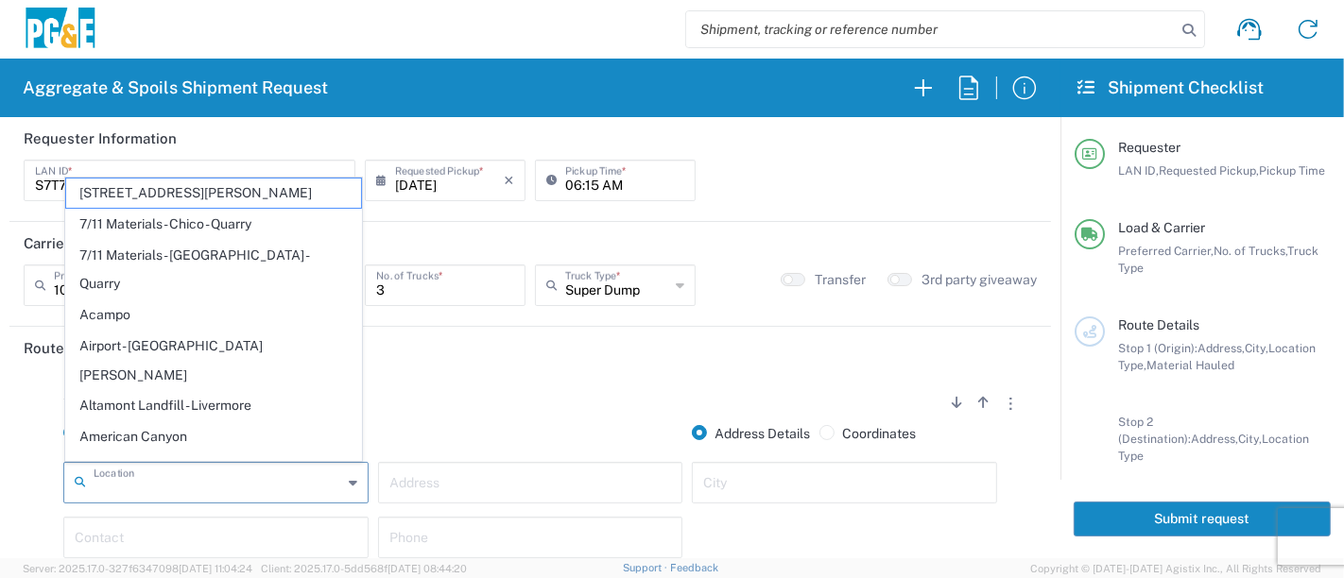
click at [289, 488] on input "text" at bounding box center [218, 481] width 248 height 33
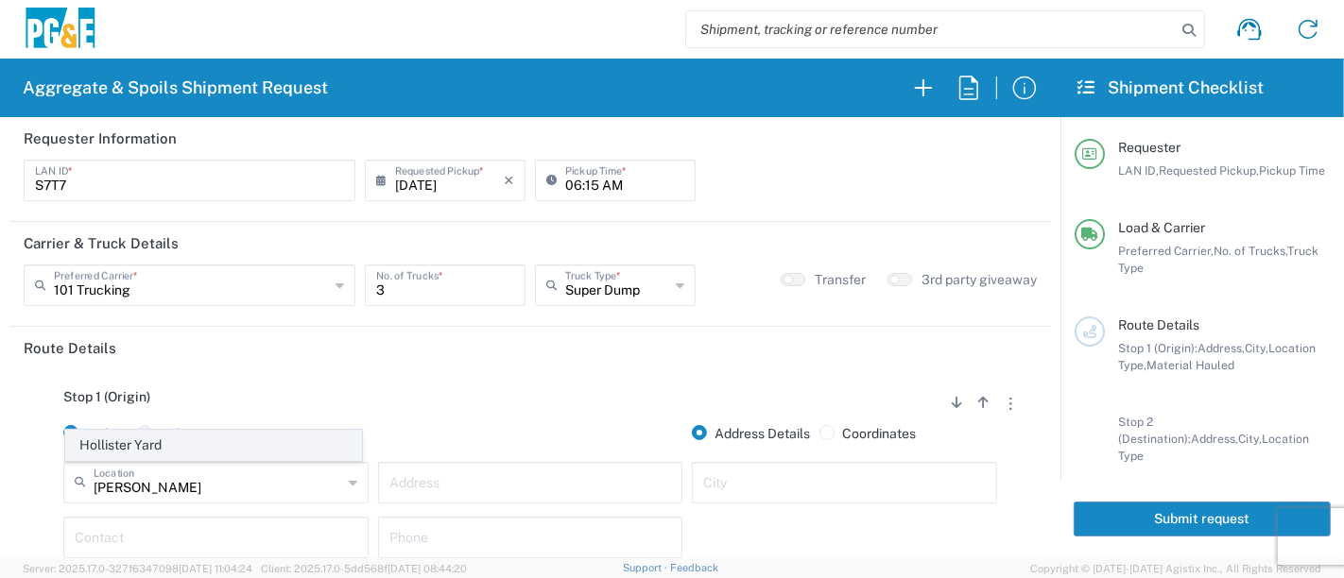
click at [162, 446] on span "Hollister Yard" at bounding box center [214, 445] width 296 height 29
type input "Hollister Yard"
type input "[STREET_ADDRESS]"
type input "Hollister"
type input "Business No Loading Dock"
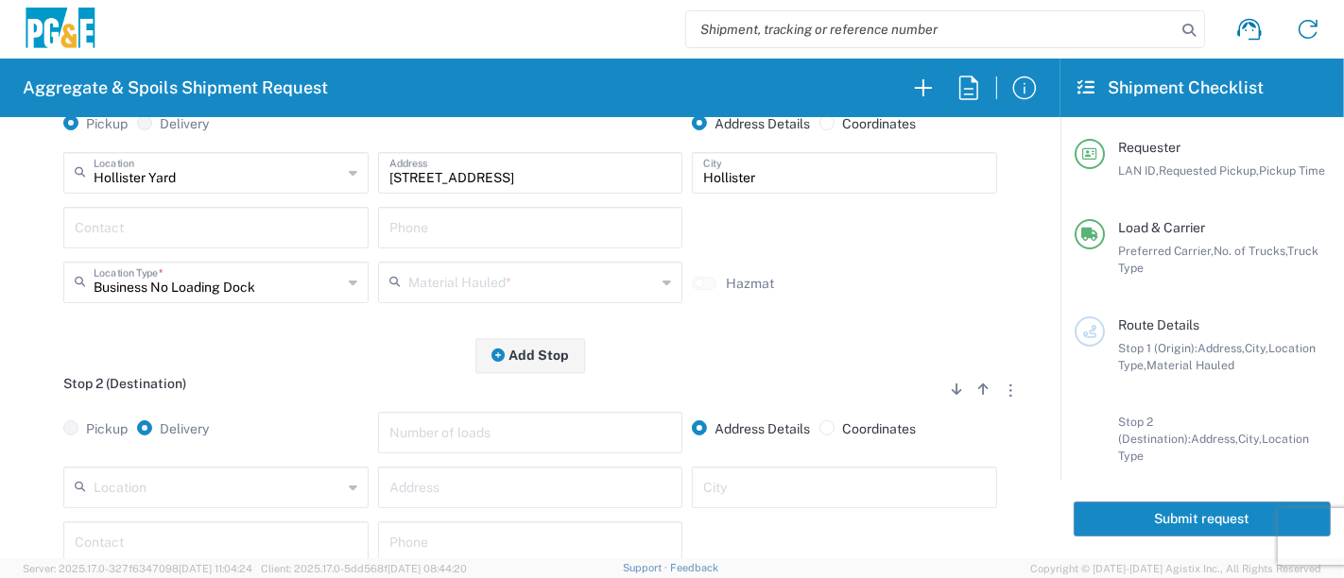
scroll to position [315, 0]
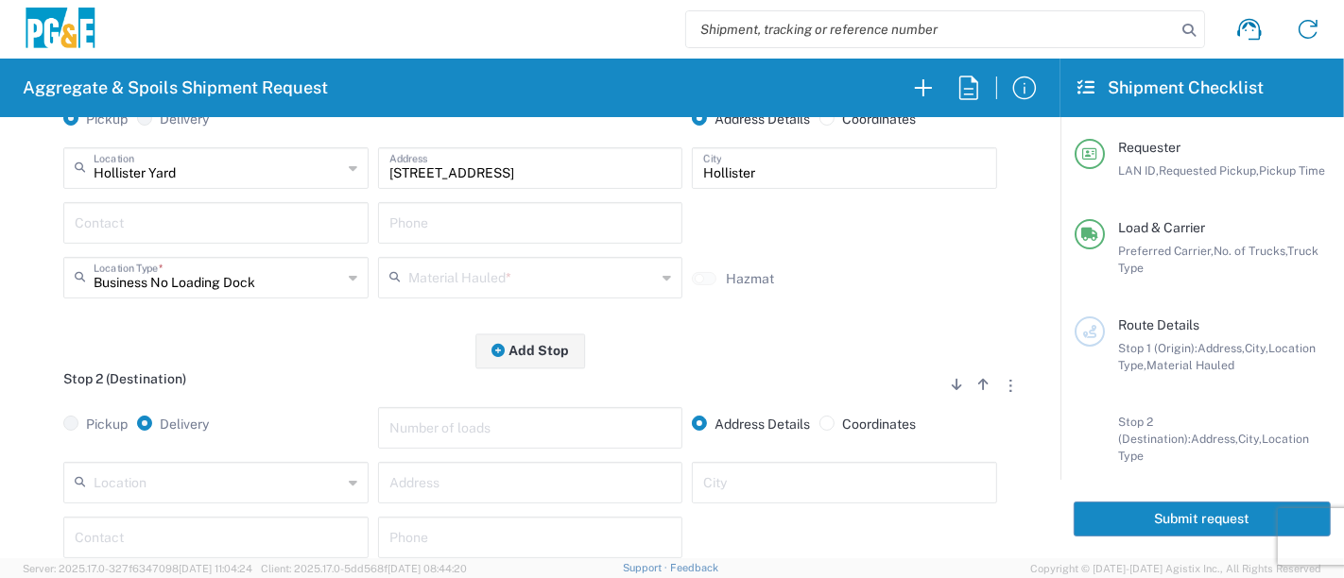
click at [98, 233] on input "text" at bounding box center [216, 221] width 283 height 33
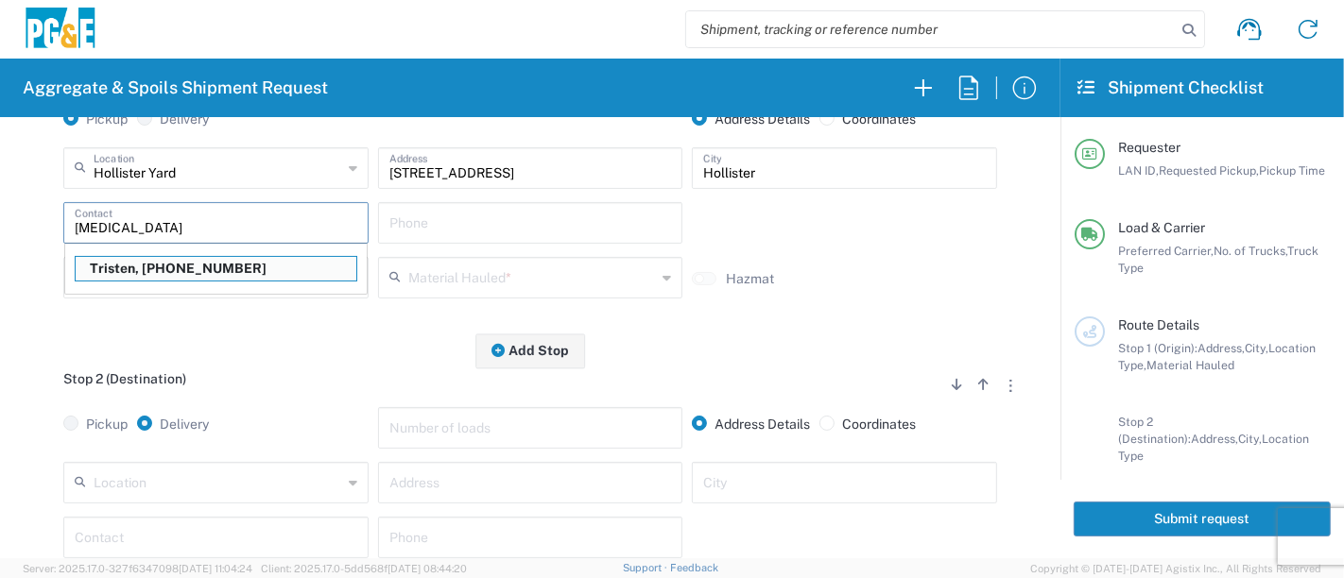
click at [171, 276] on p "Tristen, 707-328-5387" at bounding box center [216, 269] width 281 height 24
type input "Tristen"
type input "707-328-5387"
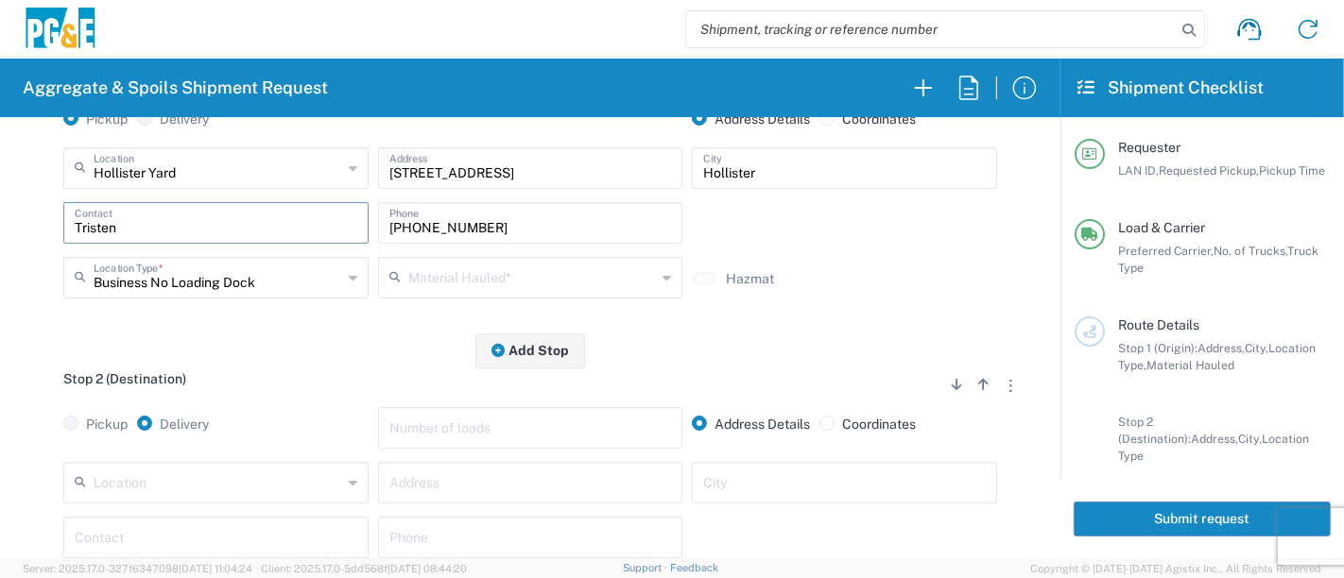
click at [491, 281] on input "text" at bounding box center [532, 276] width 248 height 33
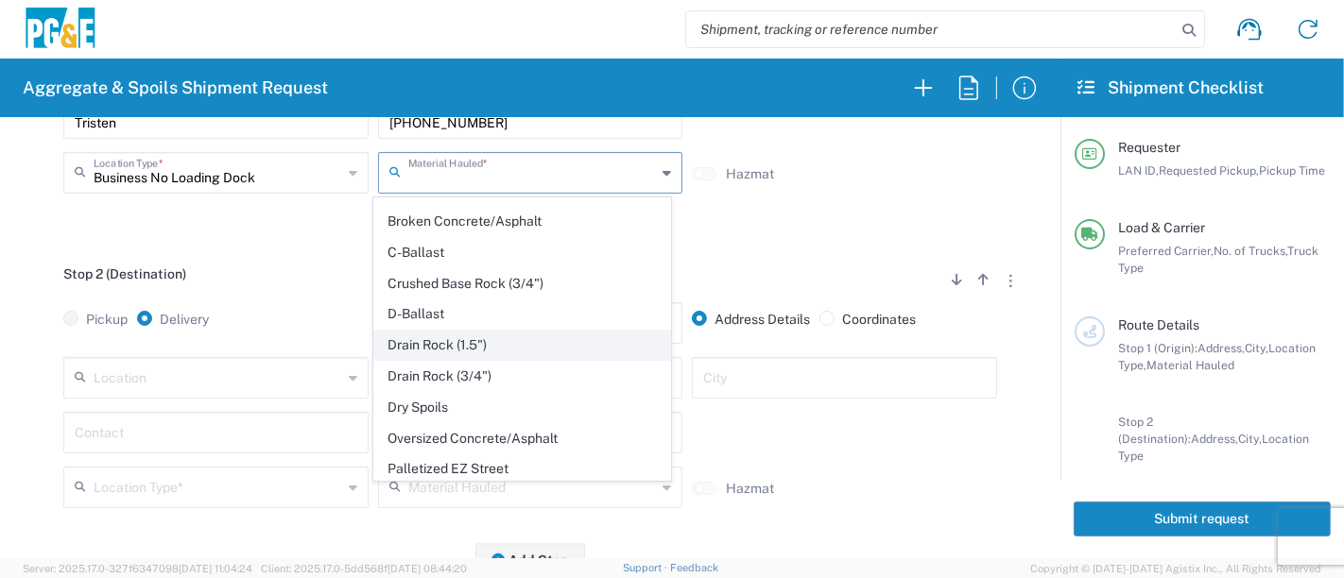
scroll to position [210, 0]
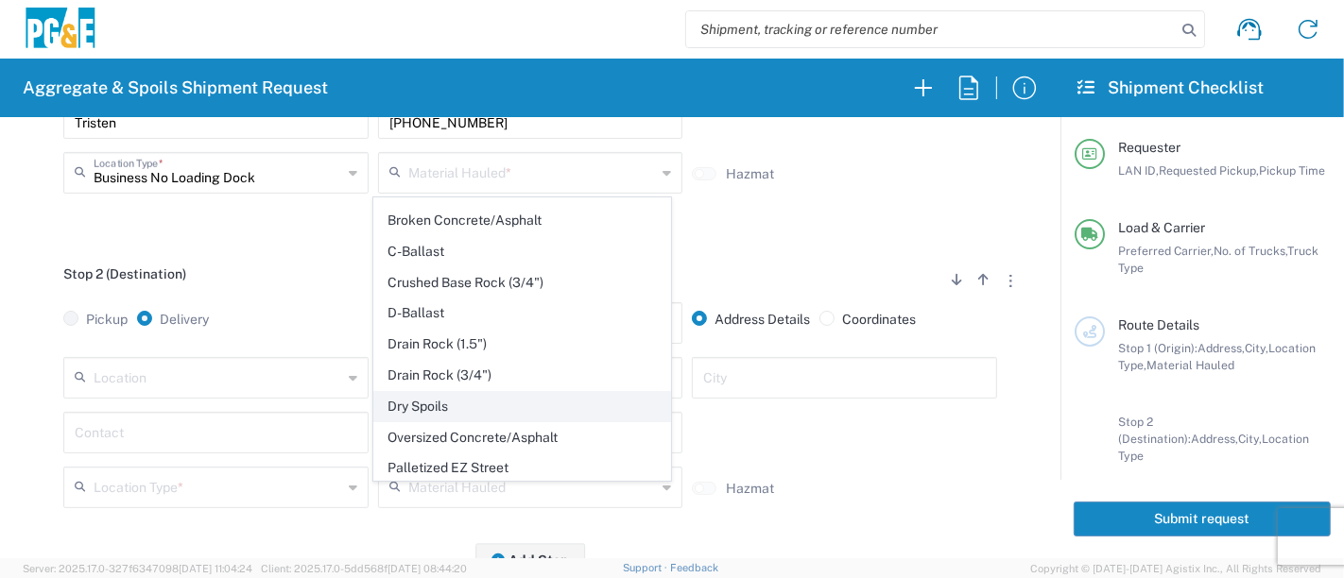
click at [470, 392] on span "Dry Spoils" at bounding box center [522, 406] width 296 height 29
type input "Dry Spoils"
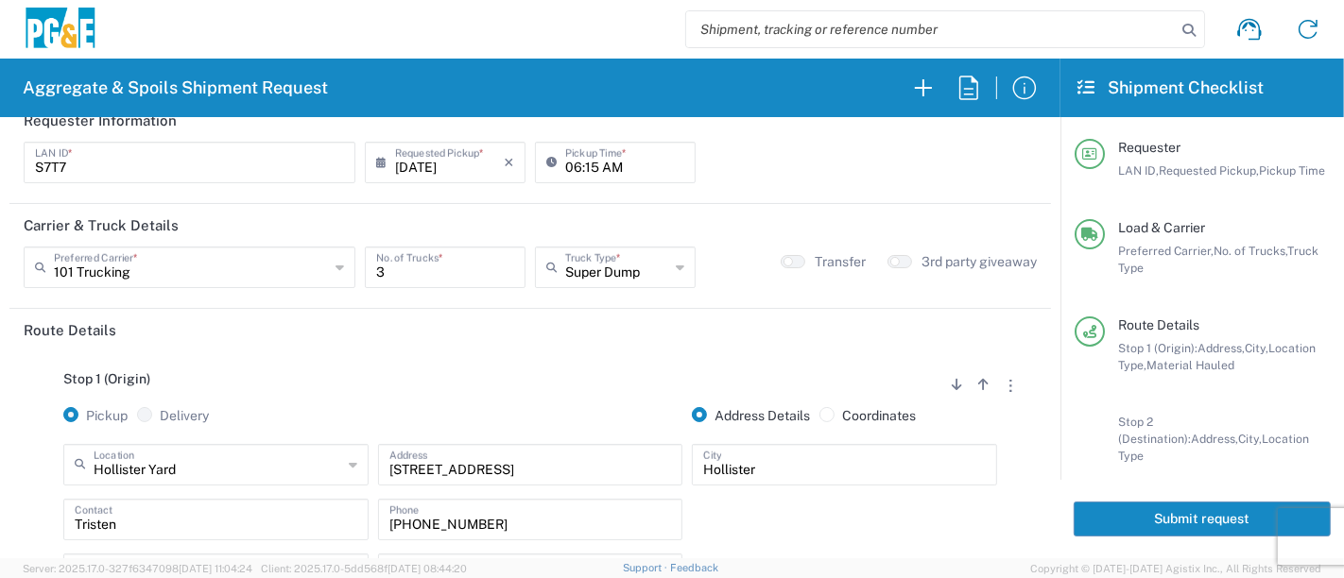
scroll to position [0, 0]
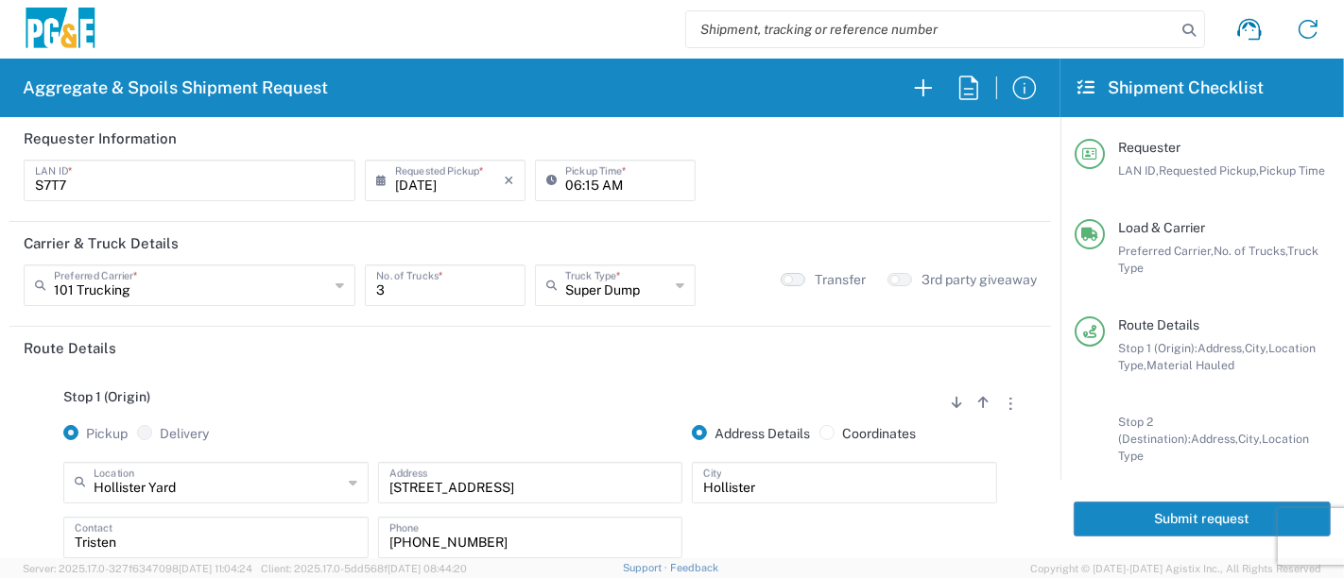
click at [780, 276] on button "button" at bounding box center [792, 279] width 25 height 13
click at [793, 276] on small "button" at bounding box center [797, 279] width 9 height 9
click at [887, 276] on button "button" at bounding box center [899, 279] width 25 height 13
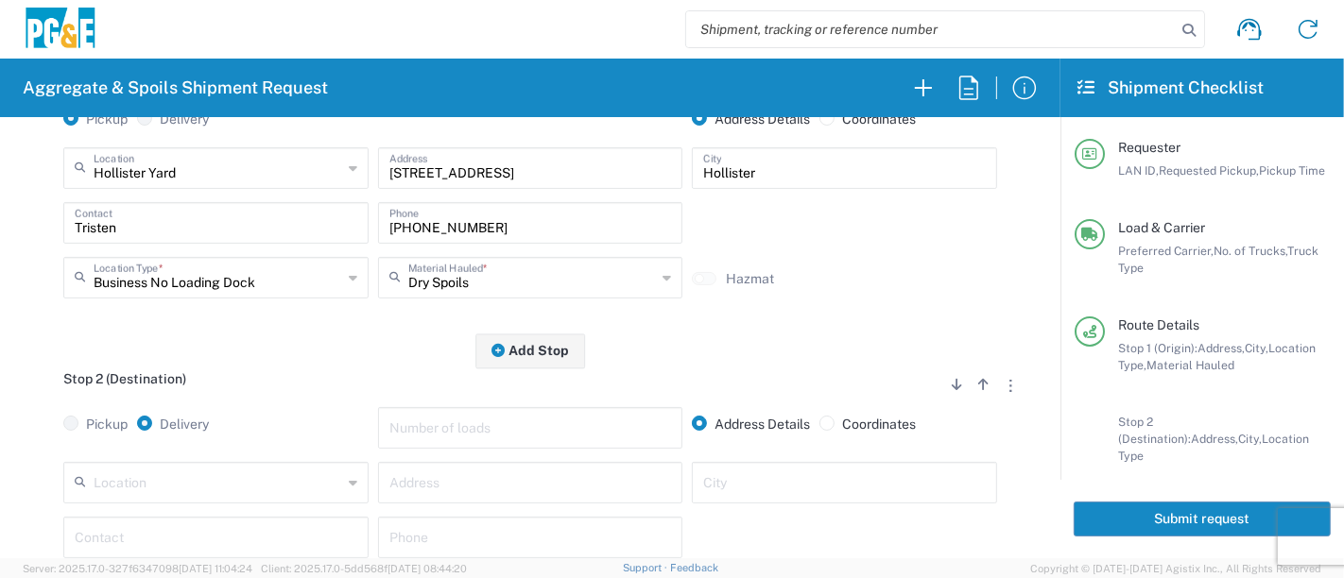
scroll to position [420, 0]
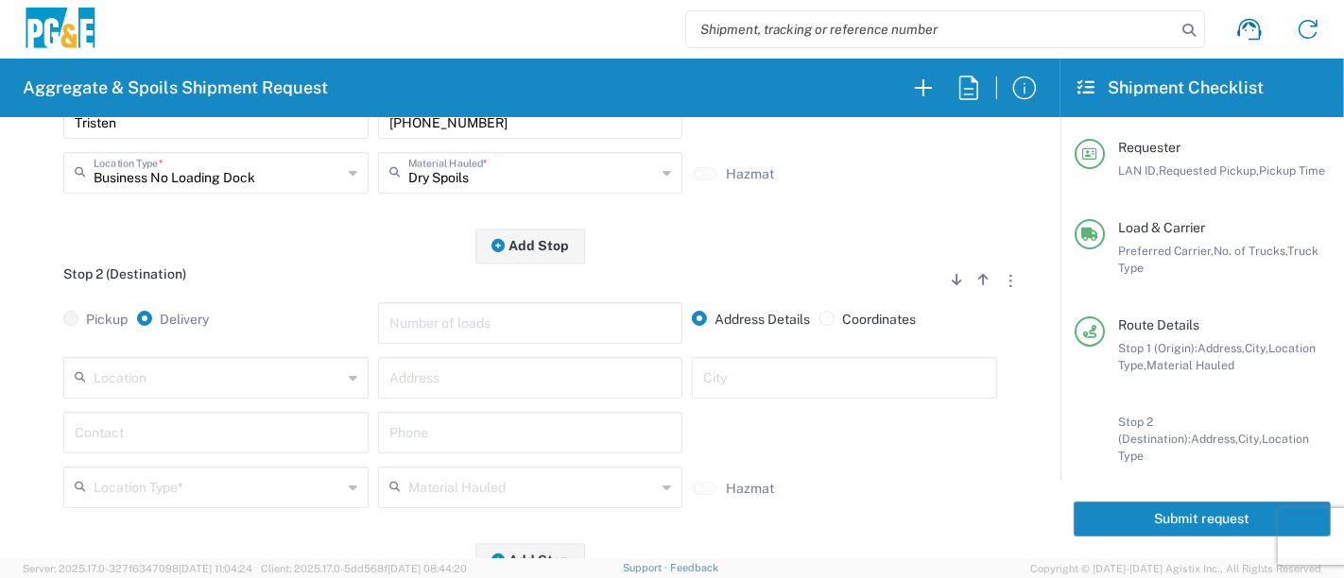
click at [439, 375] on input "text" at bounding box center [530, 376] width 283 height 33
type input "9531 Panoche Rd"
type input "Paicines"
click at [189, 437] on input "text" at bounding box center [216, 431] width 283 height 33
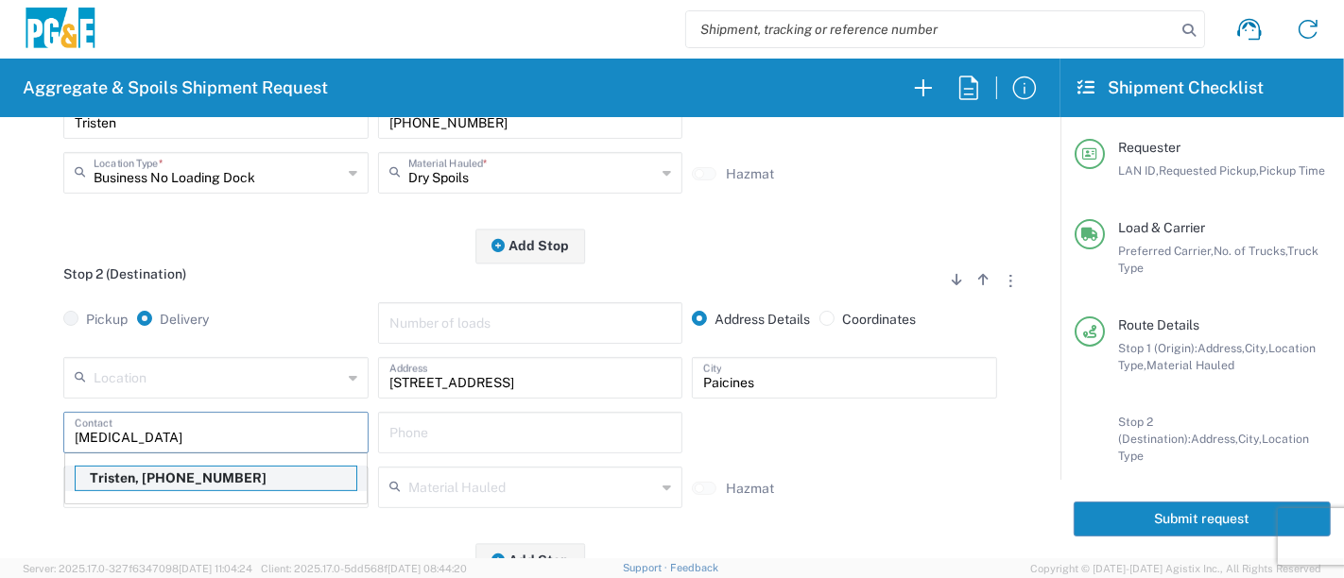
click at [184, 468] on p "Tristen, 707-328-5387" at bounding box center [216, 479] width 281 height 24
type input "Tristen"
type input "707-328-5387"
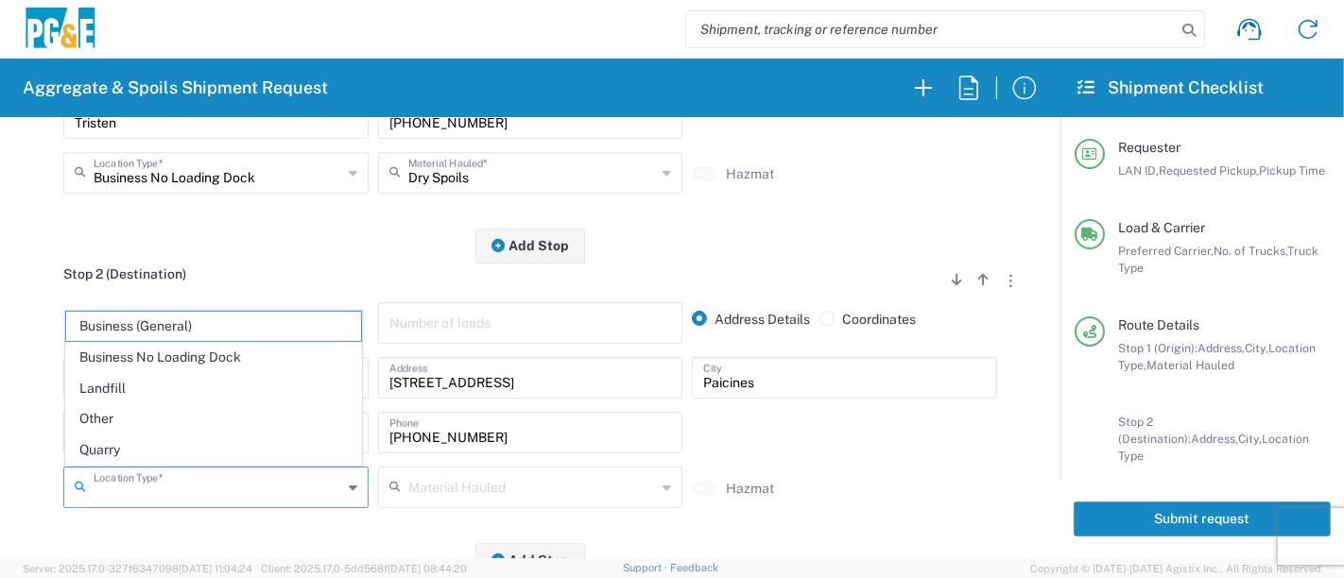
click at [248, 493] on input "text" at bounding box center [218, 486] width 248 height 33
click at [164, 425] on span "Other" at bounding box center [214, 418] width 296 height 29
type input "Other"
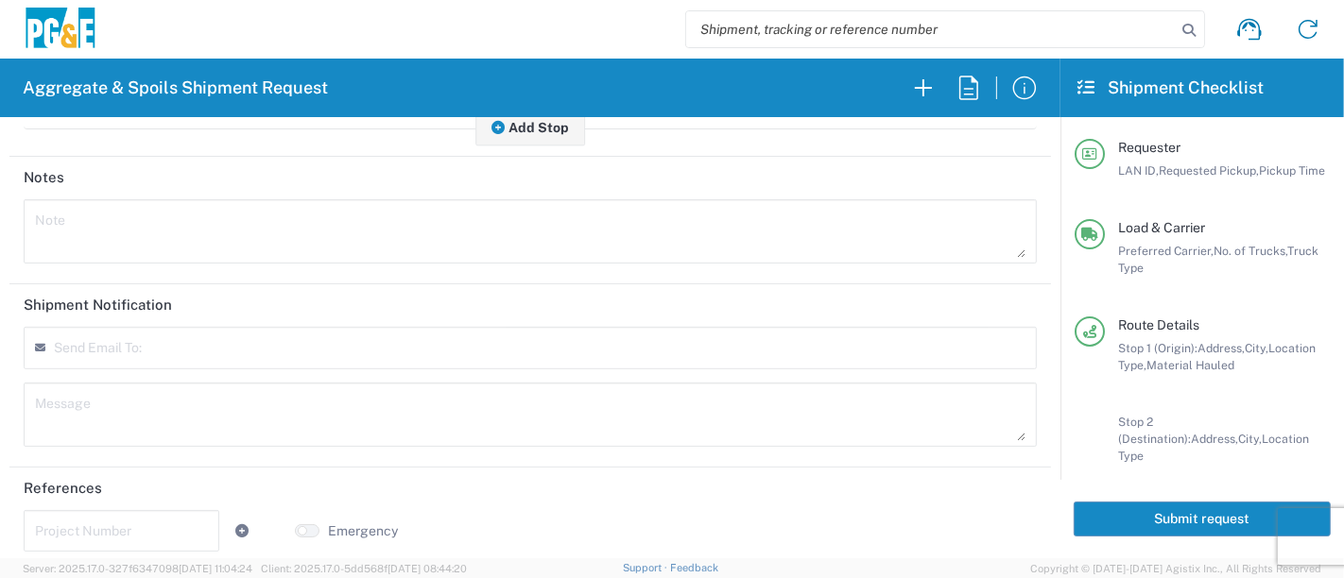
scroll to position [861, 0]
click at [129, 324] on tag-input at bounding box center [146, 339] width 184 height 31
type input "S"
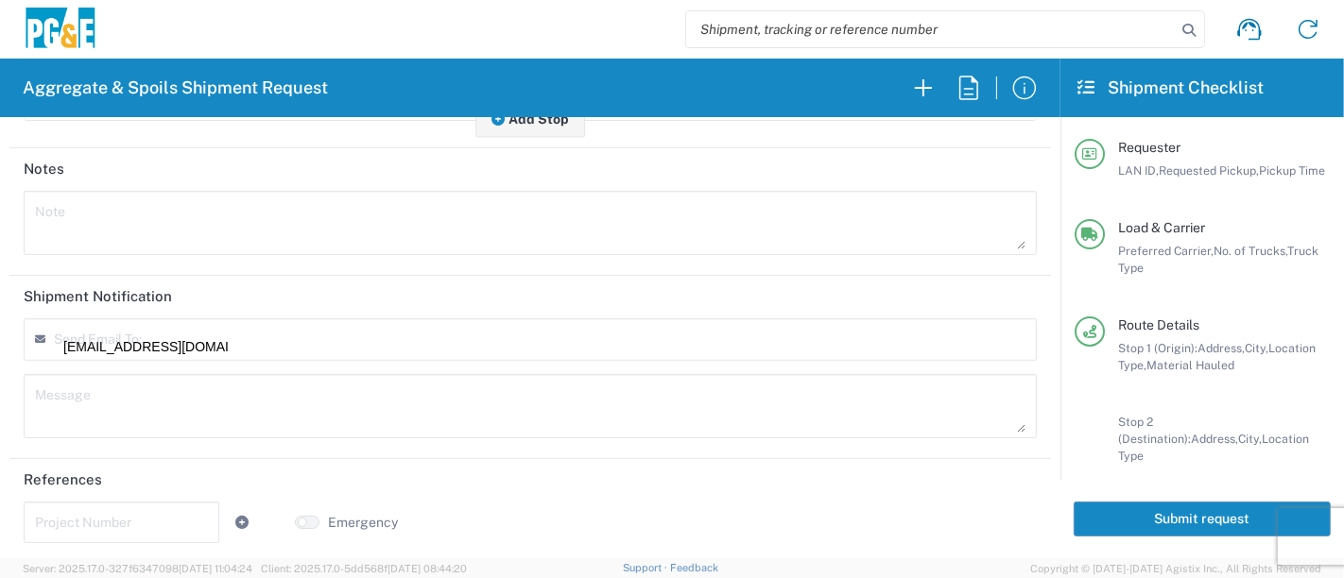
type input "S7T7@pge.com"
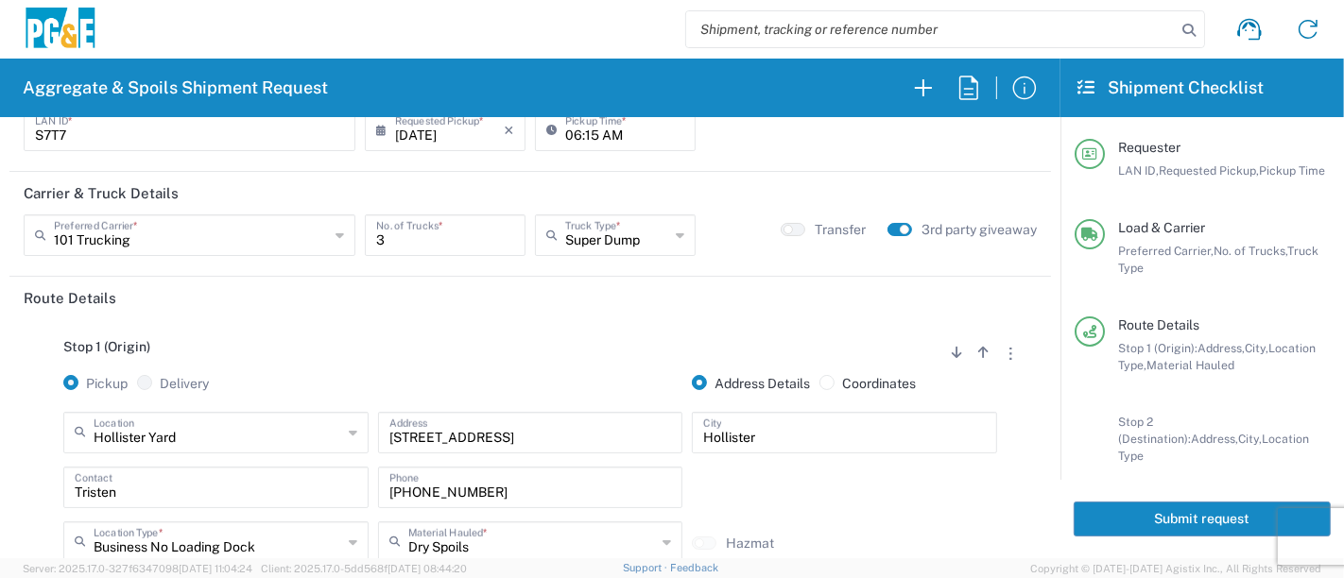
scroll to position [0, 0]
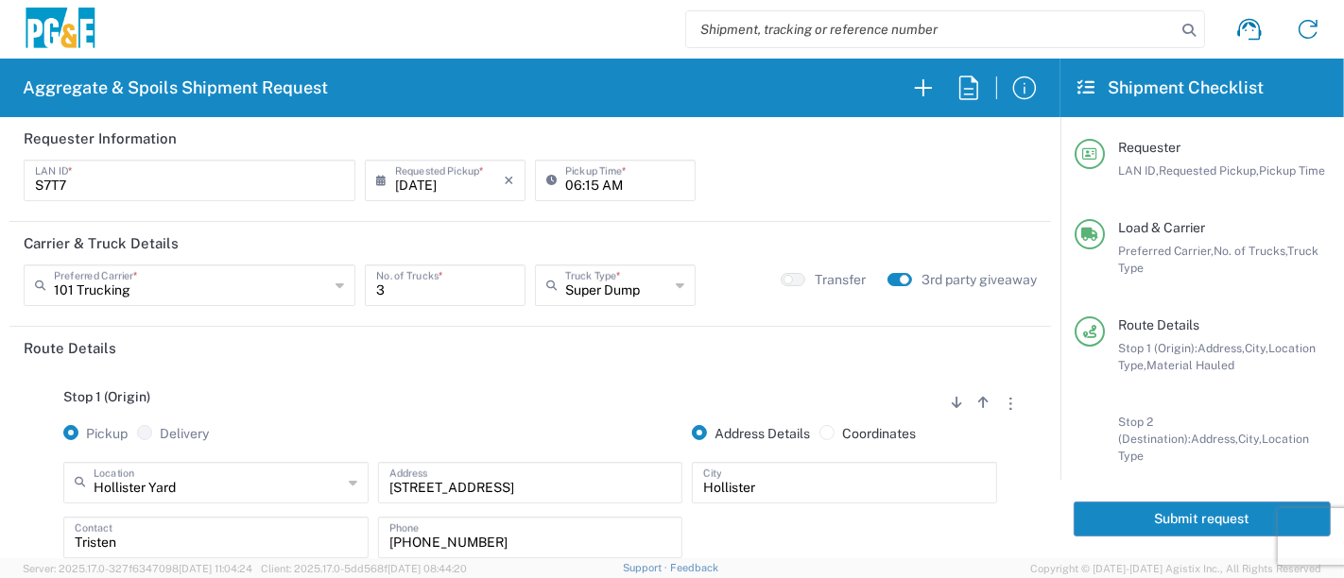
click at [1122, 515] on button "Submit request" at bounding box center [1201, 519] width 257 height 35
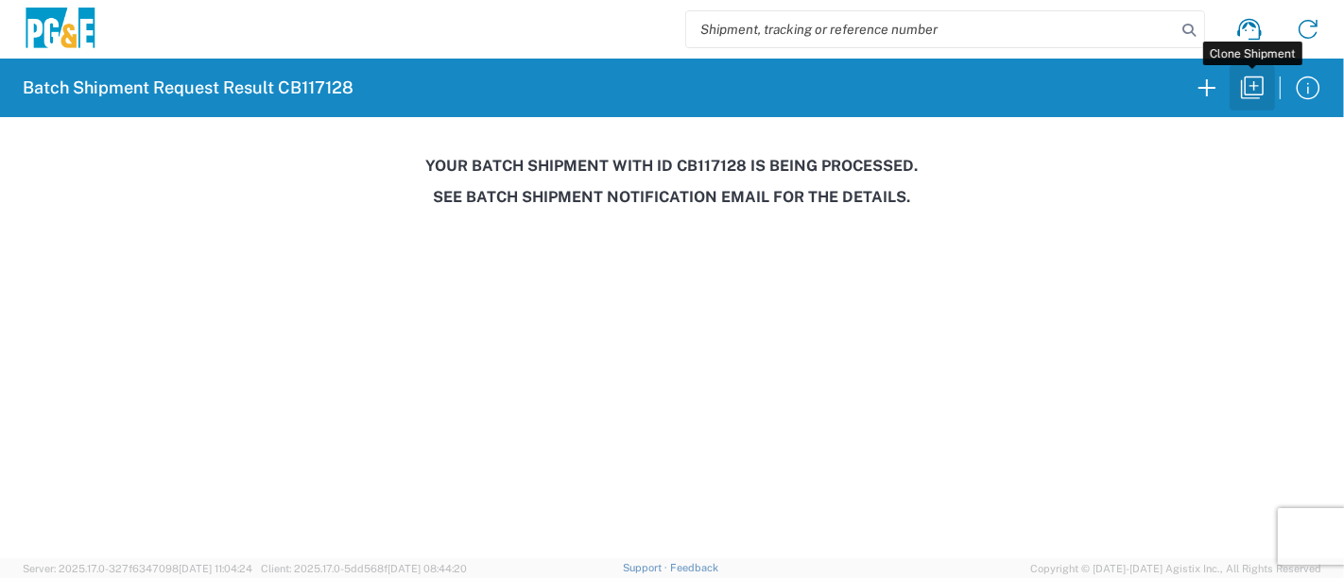
click at [1258, 90] on icon "button" at bounding box center [1252, 88] width 30 height 30
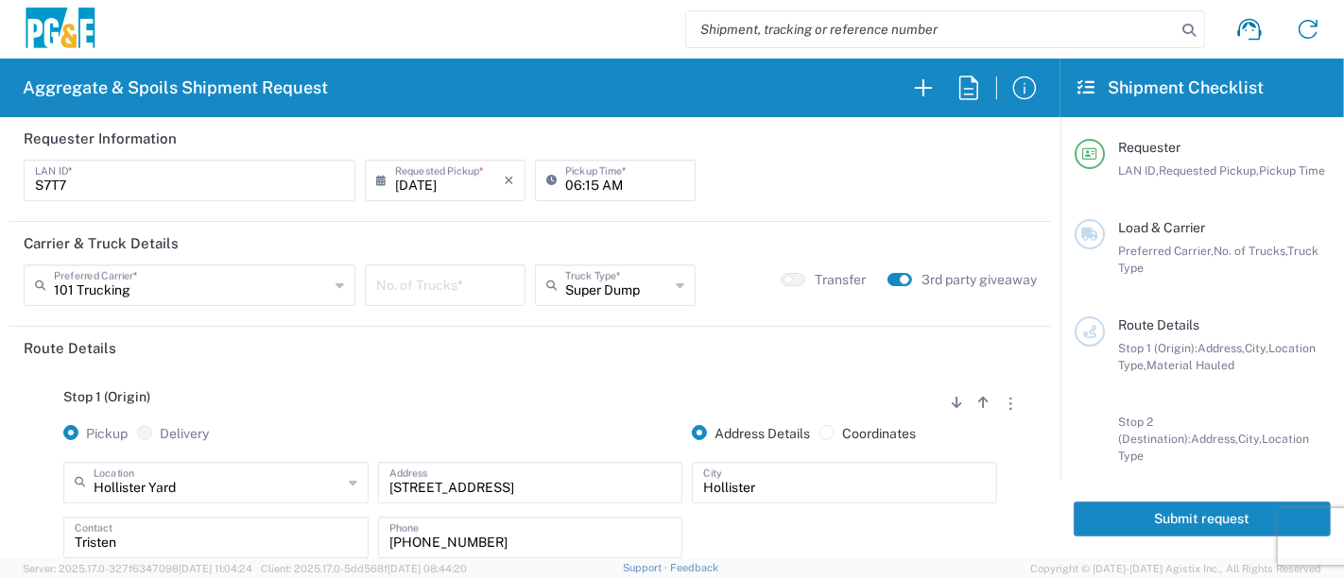
click at [577, 180] on input "06:15 AM" at bounding box center [624, 179] width 119 height 33
type input "06:45 AM"
click at [418, 288] on input "number" at bounding box center [445, 283] width 138 height 33
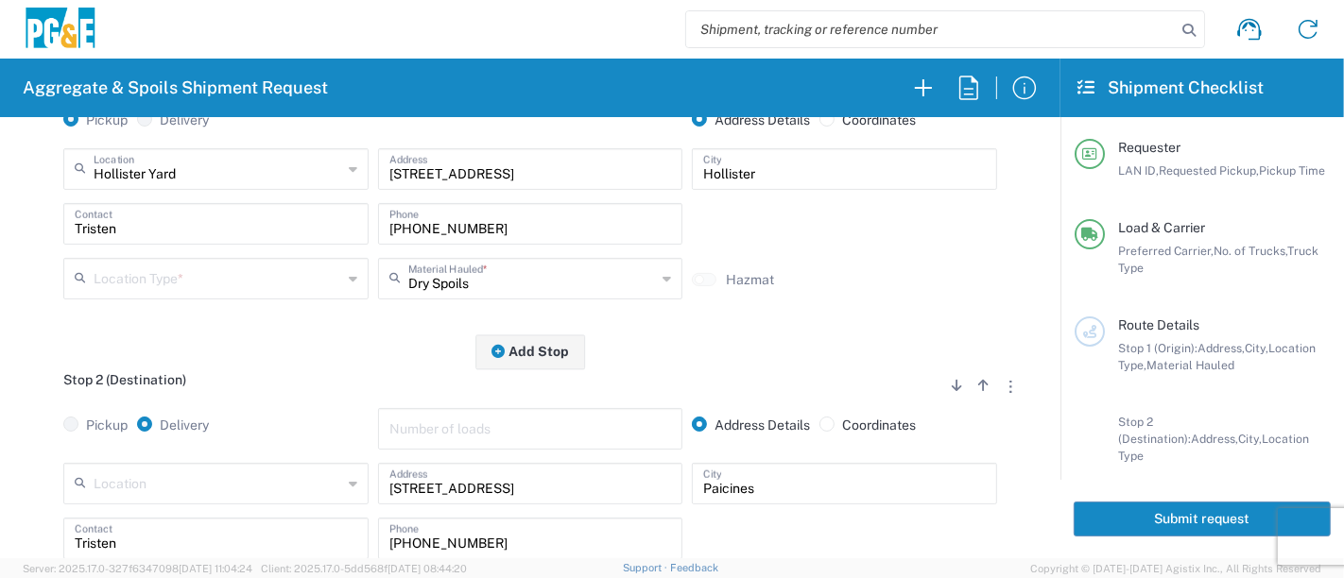
scroll to position [315, 0]
type input "3"
click at [218, 283] on input "text" at bounding box center [218, 276] width 248 height 33
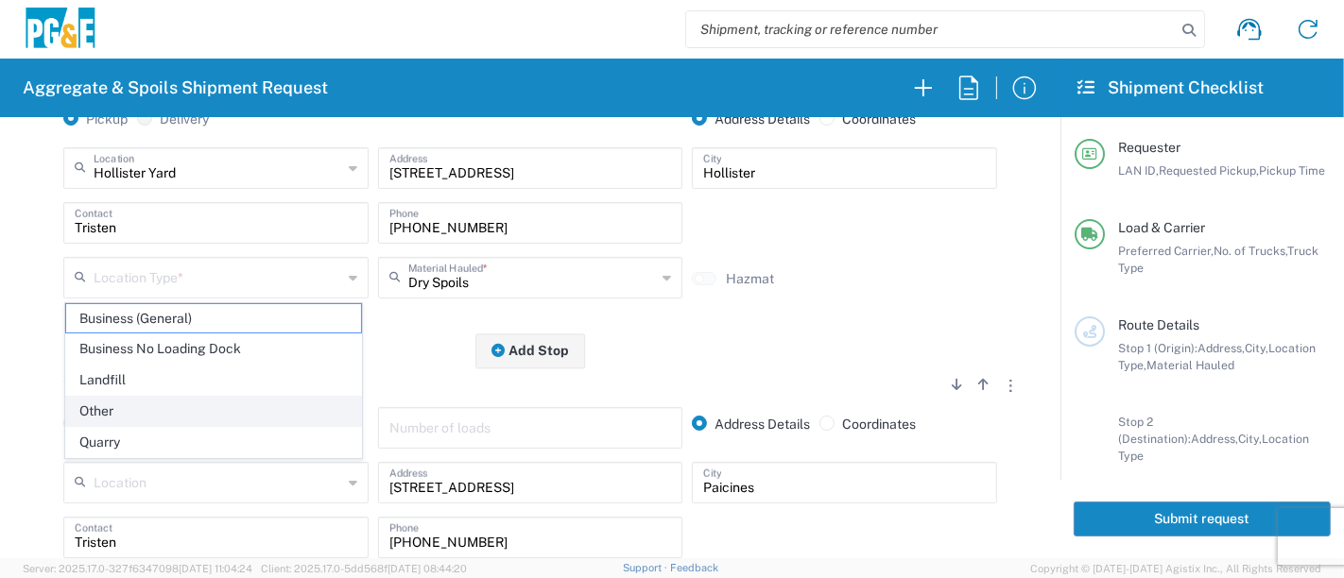
click at [177, 410] on span "Other" at bounding box center [214, 411] width 296 height 29
type input "Other"
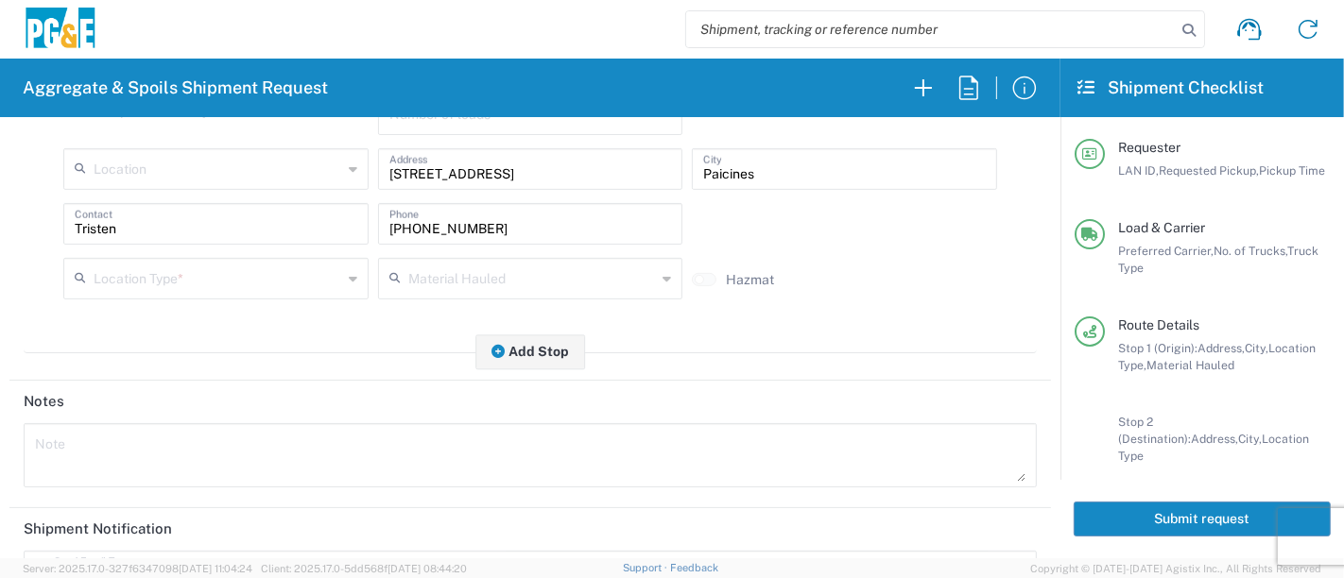
scroll to position [629, 0]
click at [261, 269] on input "text" at bounding box center [218, 276] width 248 height 33
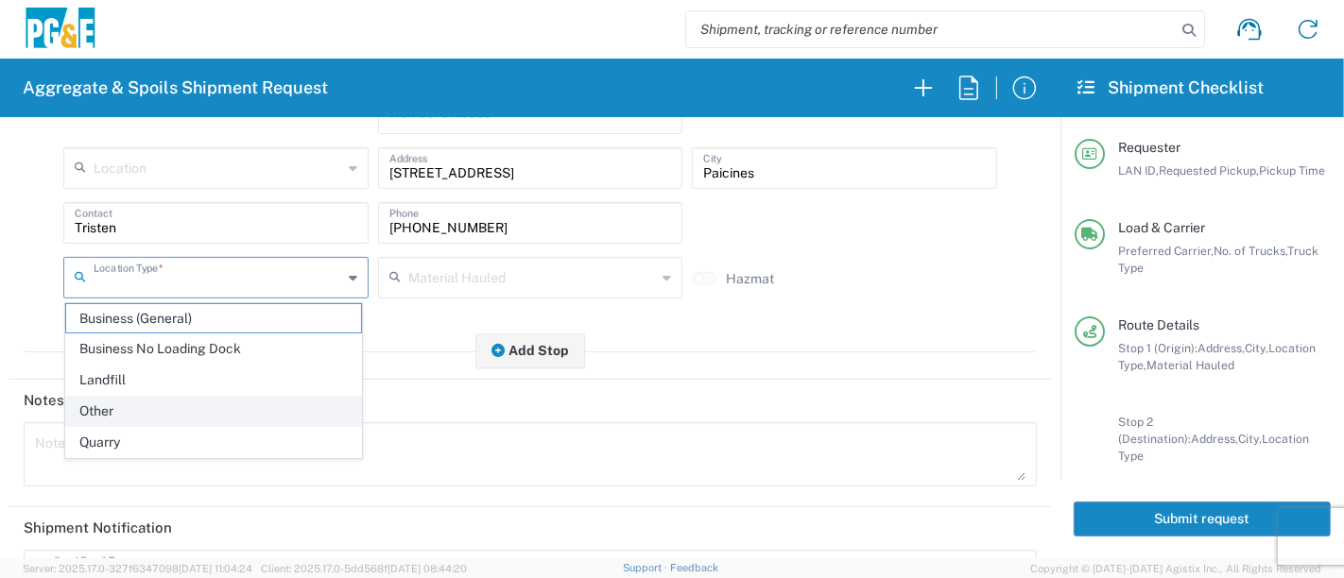
click at [224, 406] on span "Other" at bounding box center [214, 411] width 296 height 29
type input "Other"
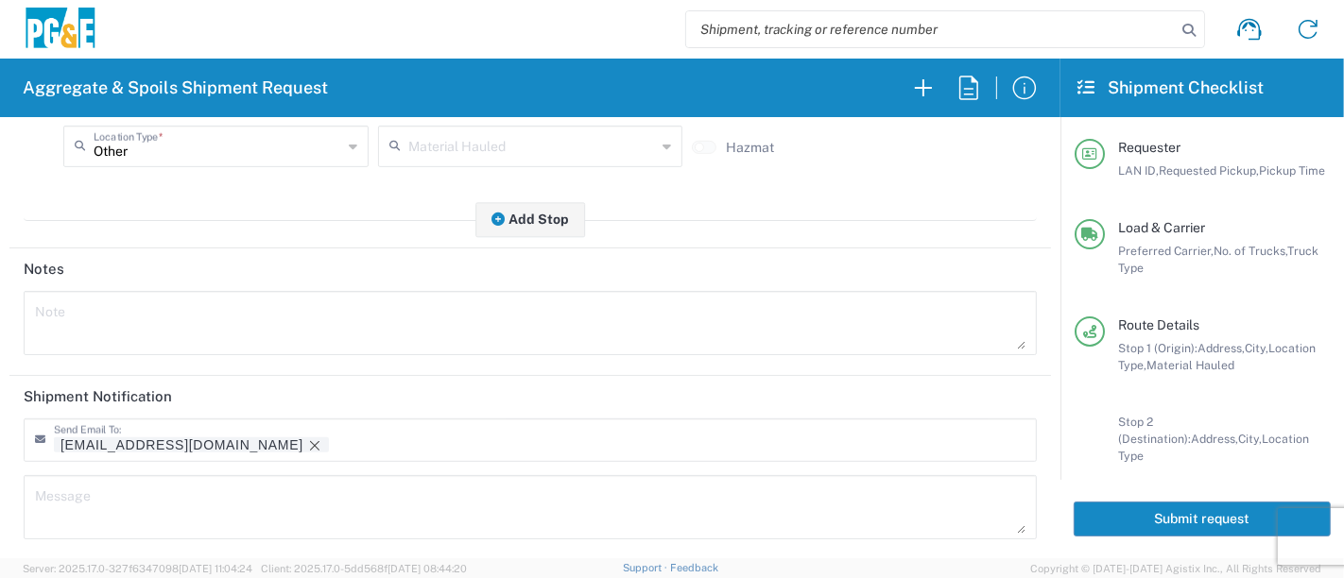
scroll to position [862, 0]
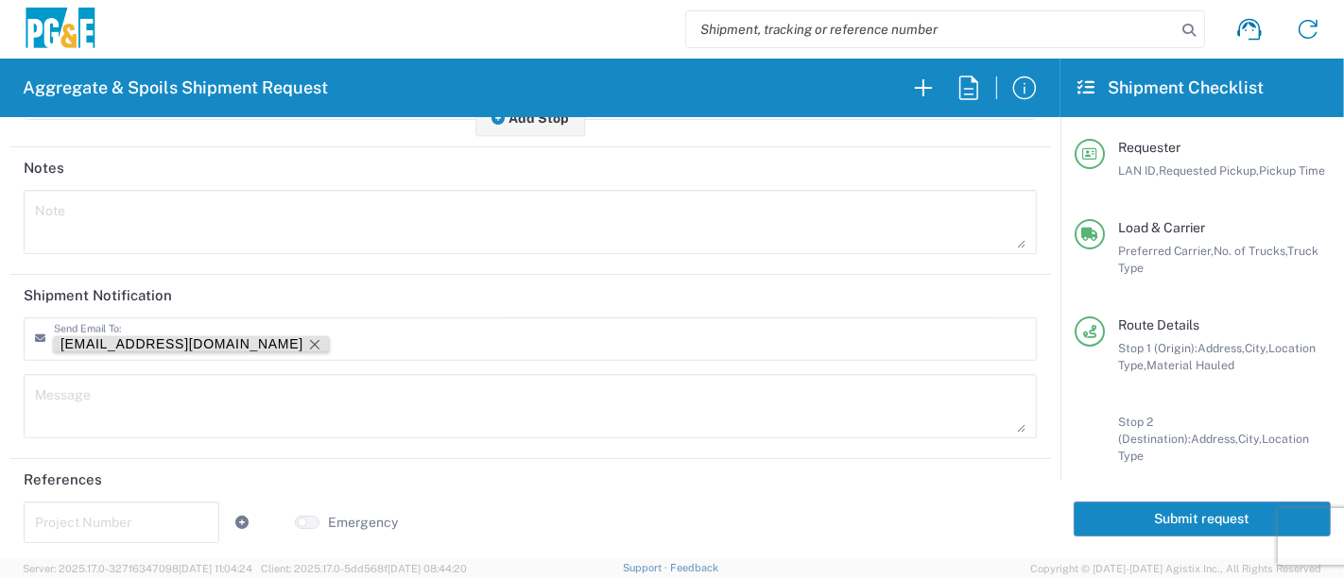
click at [310, 340] on icon "Remove tag" at bounding box center [314, 344] width 9 height 9
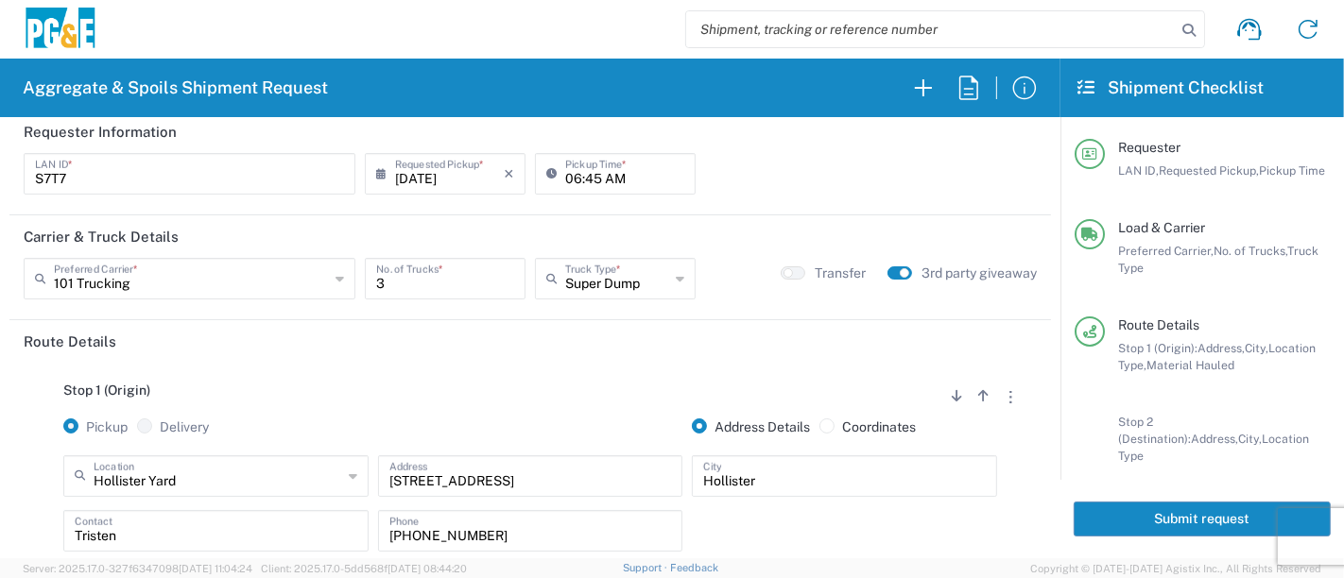
scroll to position [0, 0]
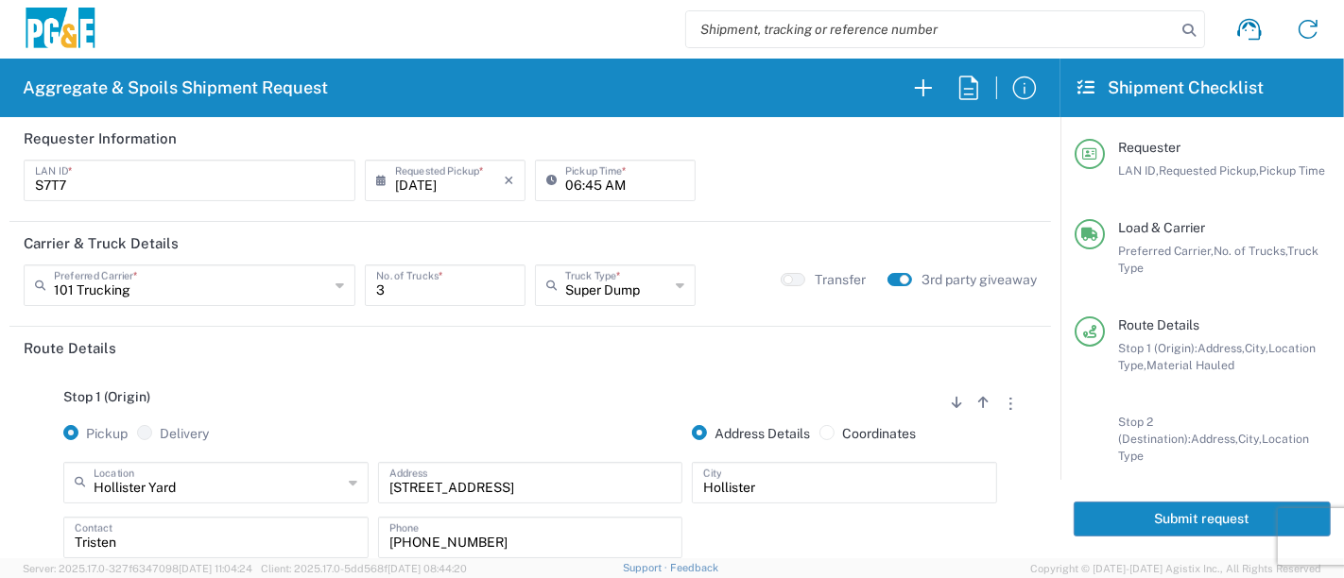
click at [1119, 513] on button "Submit request" at bounding box center [1201, 519] width 257 height 35
